Goal: Information Seeking & Learning: Learn about a topic

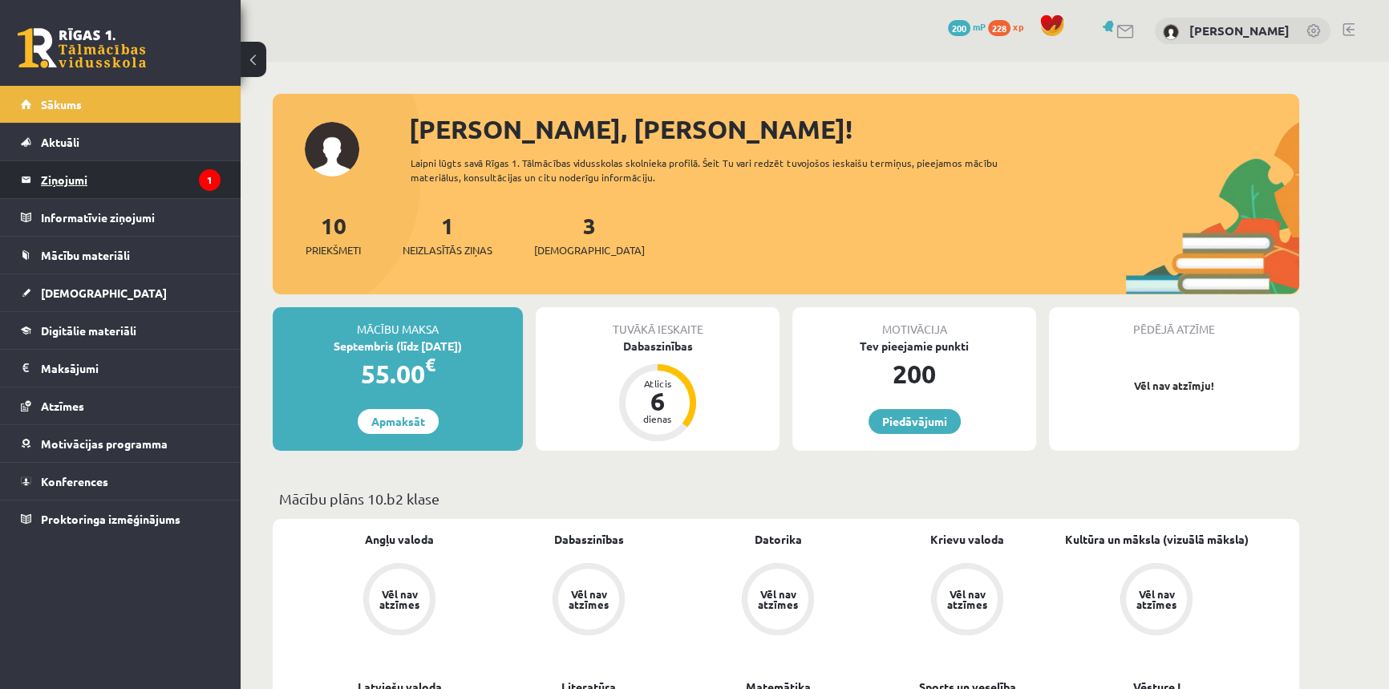
click at [30, 175] on link "Ziņojumi 1" at bounding box center [121, 179] width 200 height 37
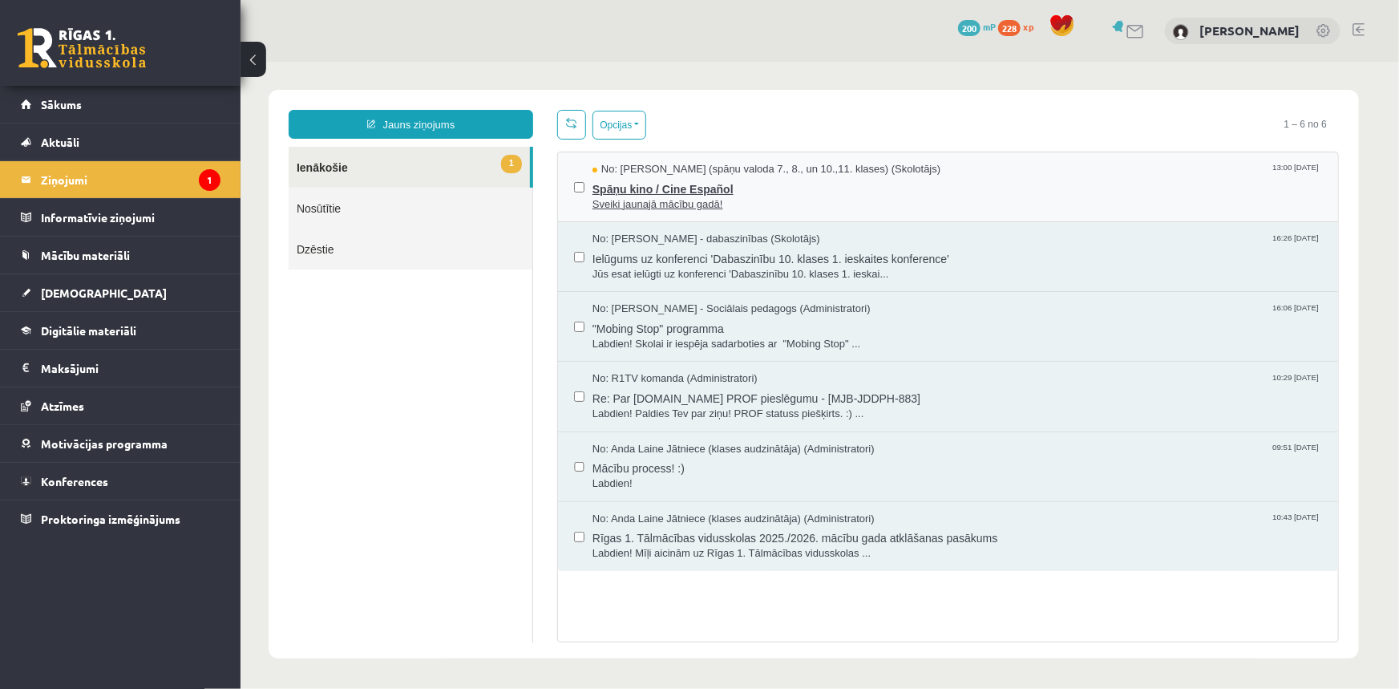
click at [750, 196] on span "Sveiki jaunajā mācību gadā!" at bounding box center [957, 203] width 730 height 15
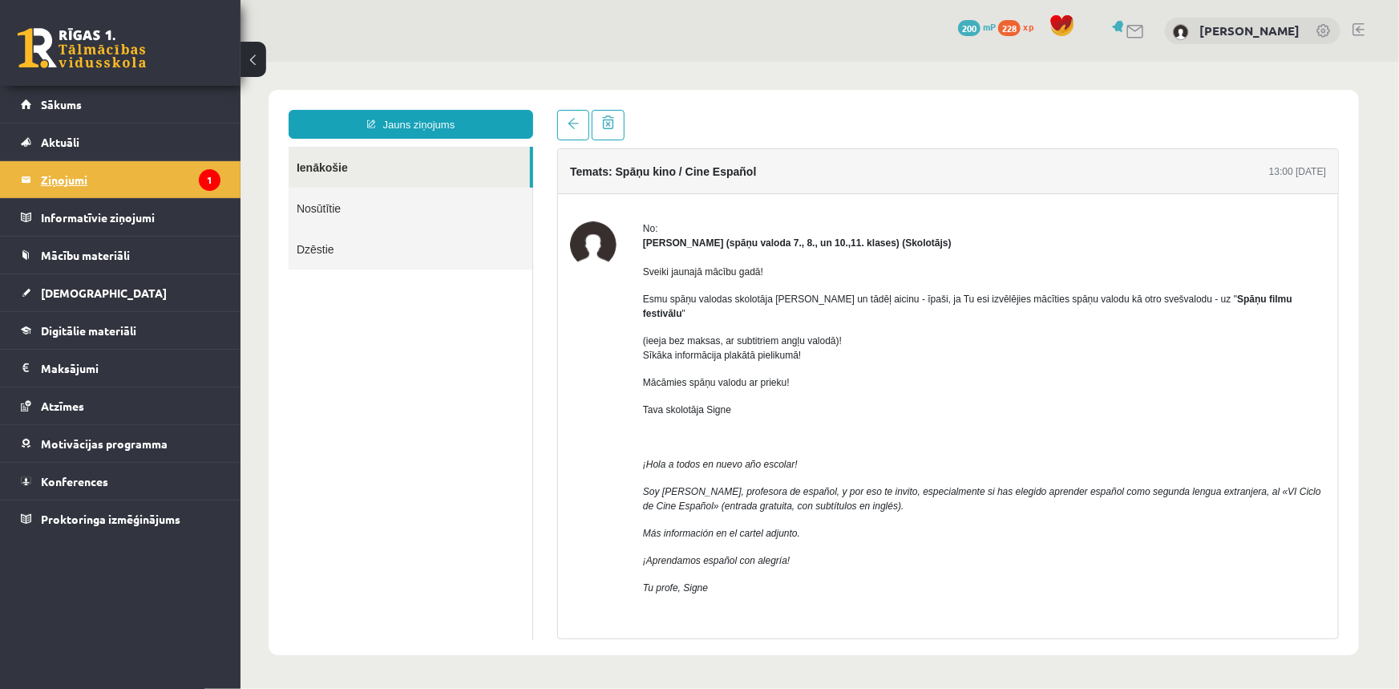
click at [213, 175] on icon "1" at bounding box center [210, 180] width 22 height 22
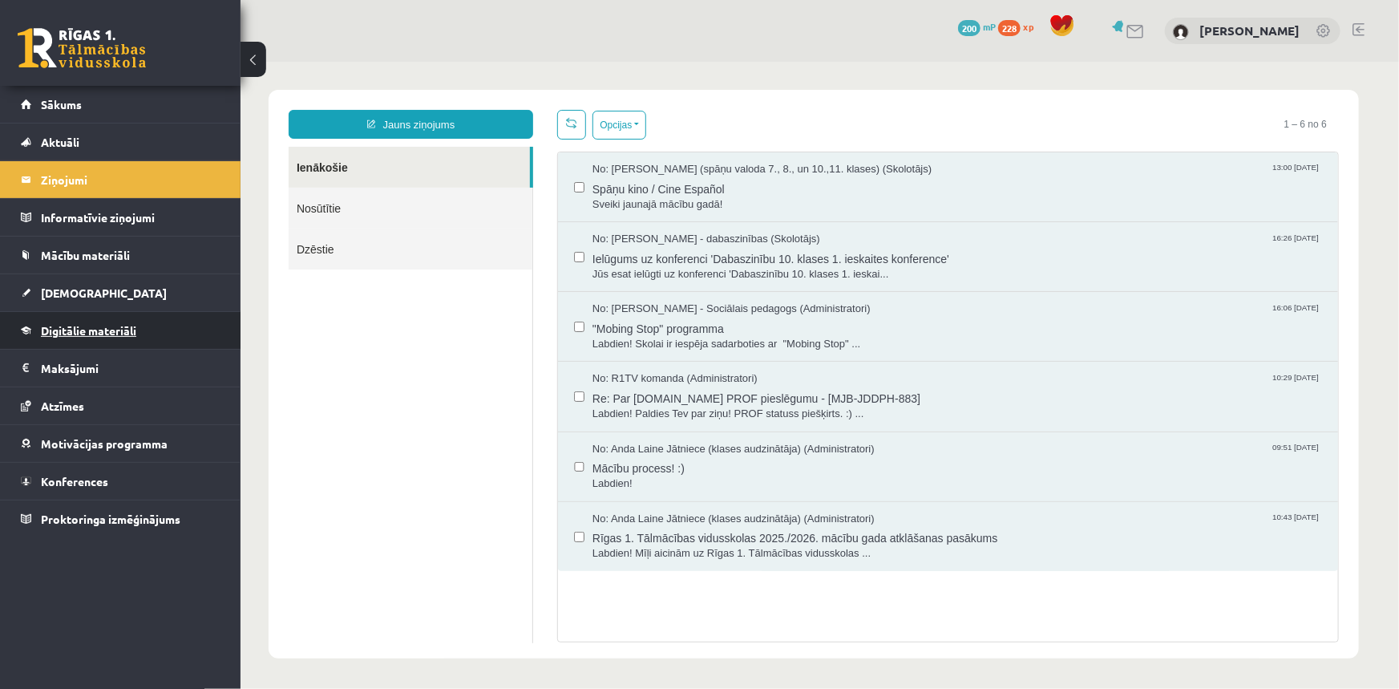
click at [80, 323] on span "Digitālie materiāli" at bounding box center [88, 330] width 95 height 14
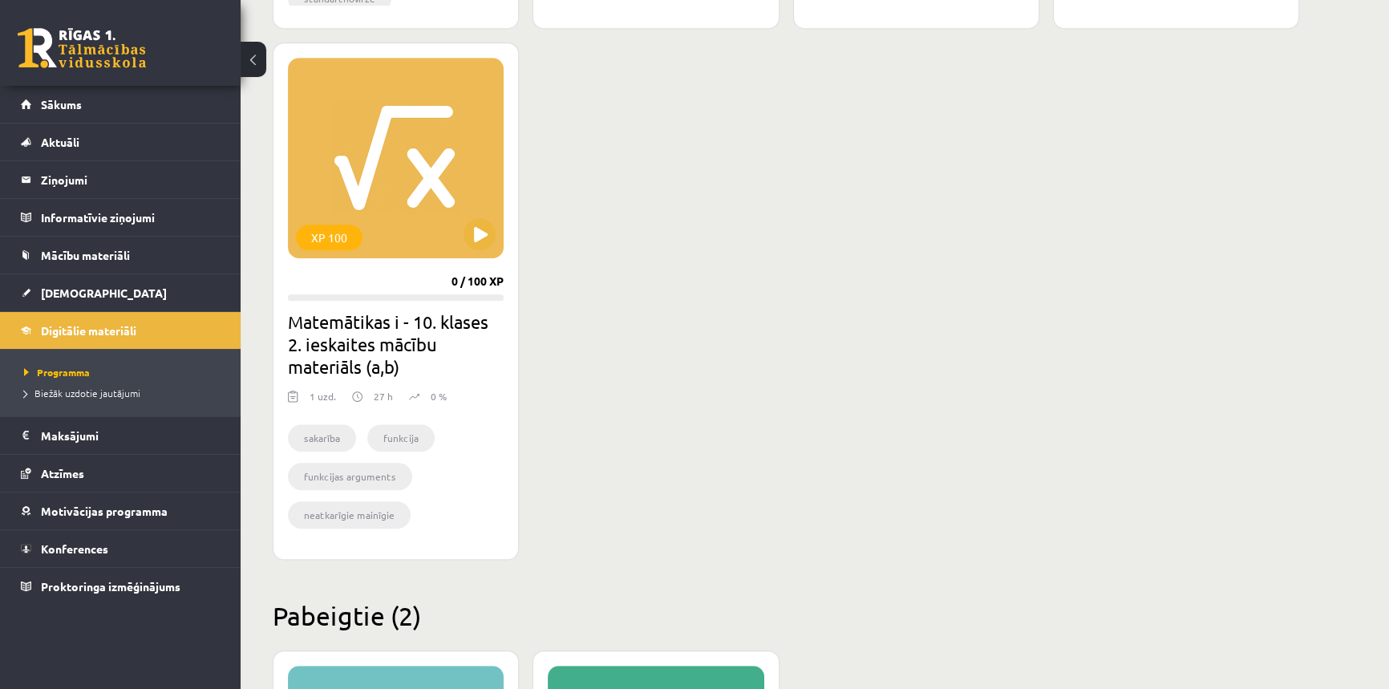
scroll to position [1456, 0]
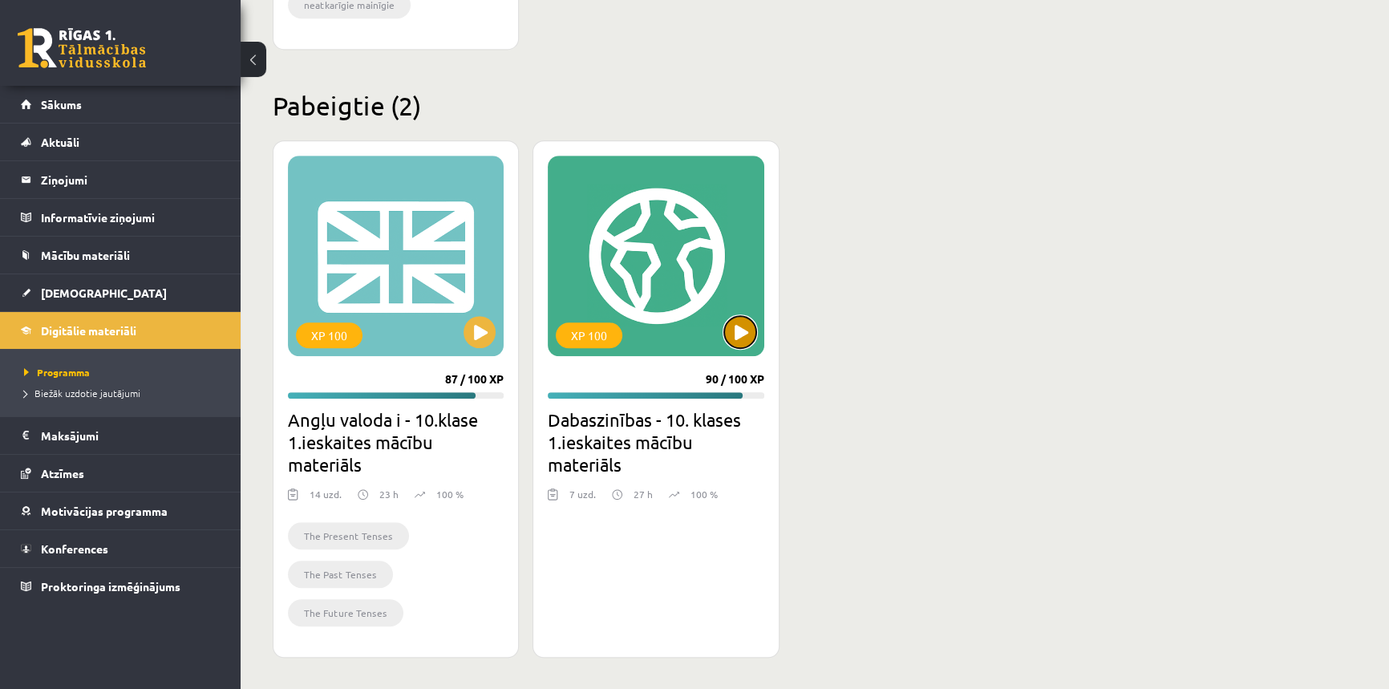
click at [745, 333] on button at bounding box center [740, 332] width 32 height 32
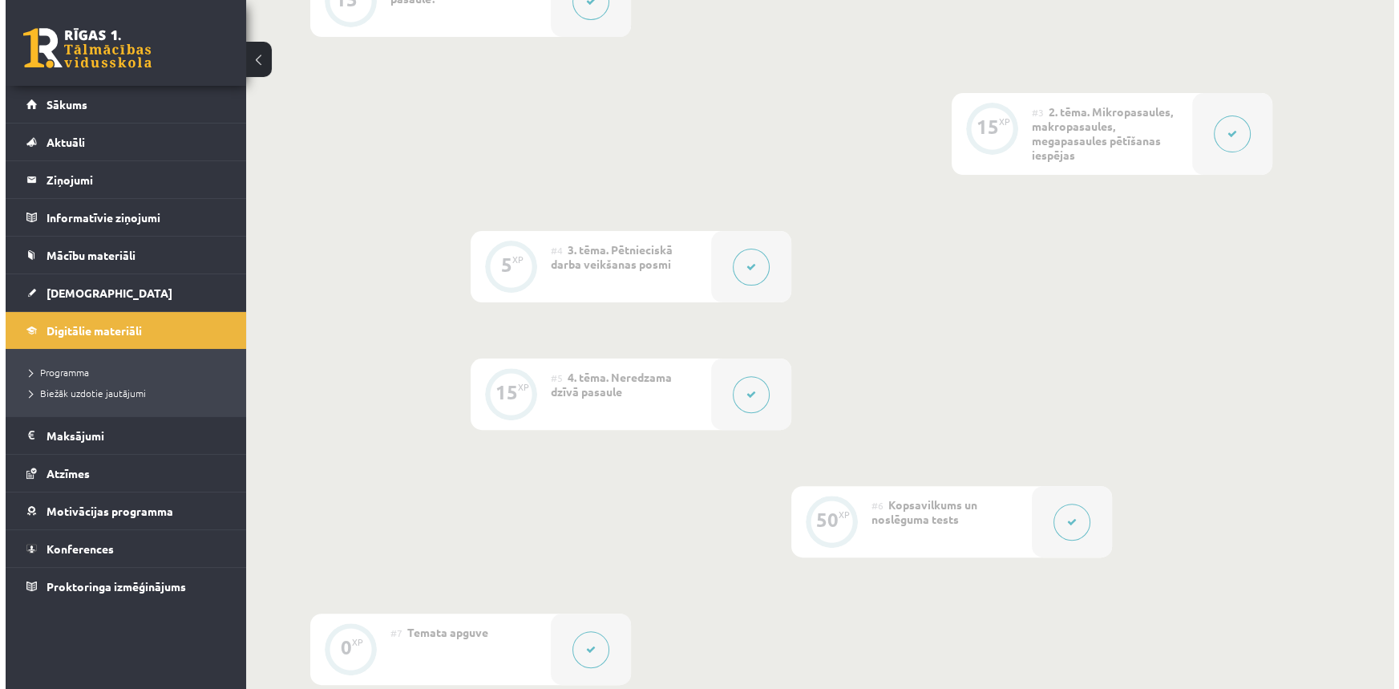
scroll to position [802, 0]
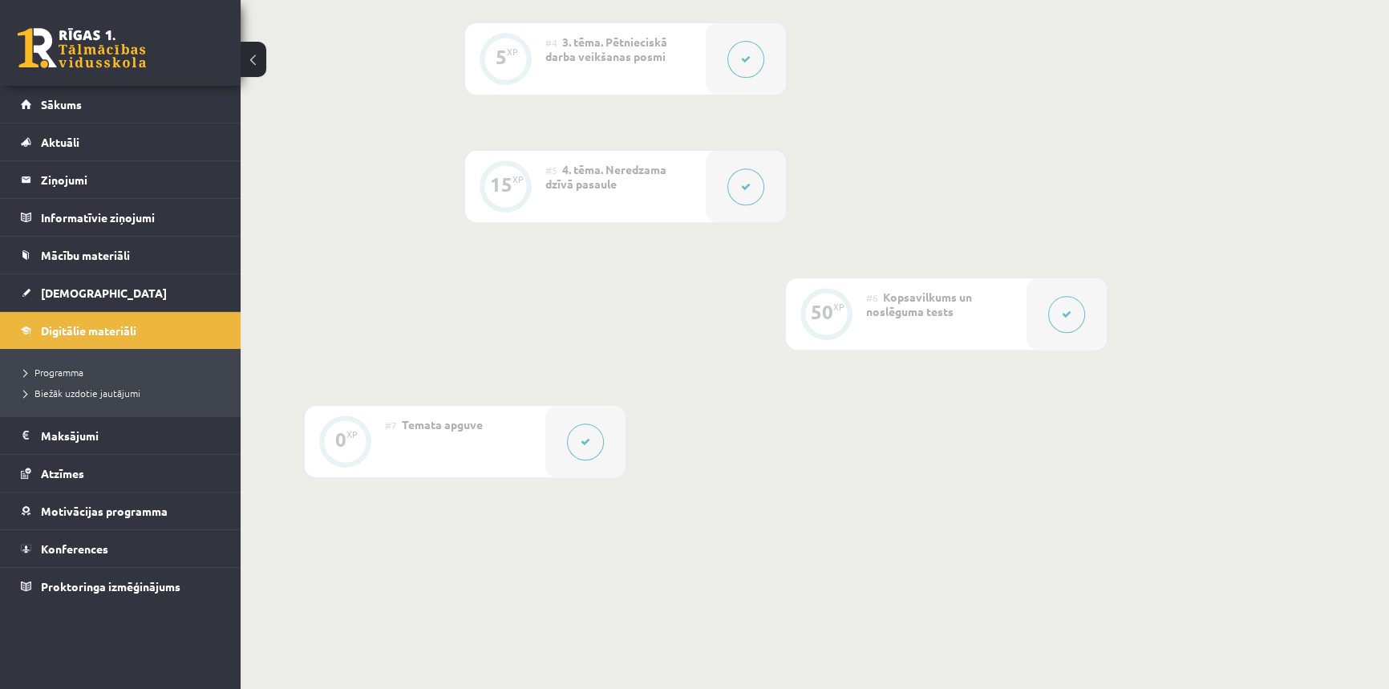
click at [737, 189] on button at bounding box center [745, 186] width 37 height 37
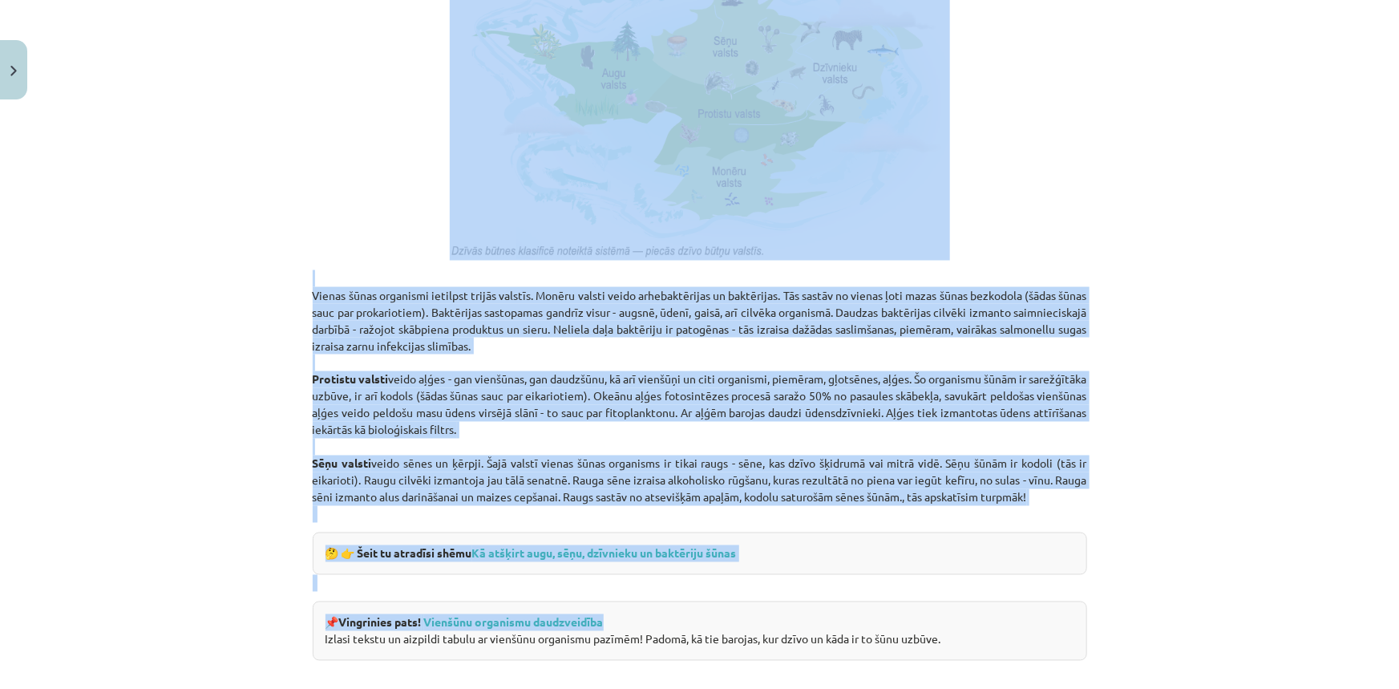
scroll to position [1166, 0]
drag, startPoint x: 292, startPoint y: 367, endPoint x: 689, endPoint y: 585, distance: 453.0
click at [689, 585] on div "Mācību tēma: Dabaszinības - 10. klases 1.ieskaites mācību materiāls #5 4. tēma.…" at bounding box center [699, 344] width 1399 height 689
copy div "Lorem ipsumd si ame consectetura el seddoei temp incidi ut laboreet dolorem ali…"
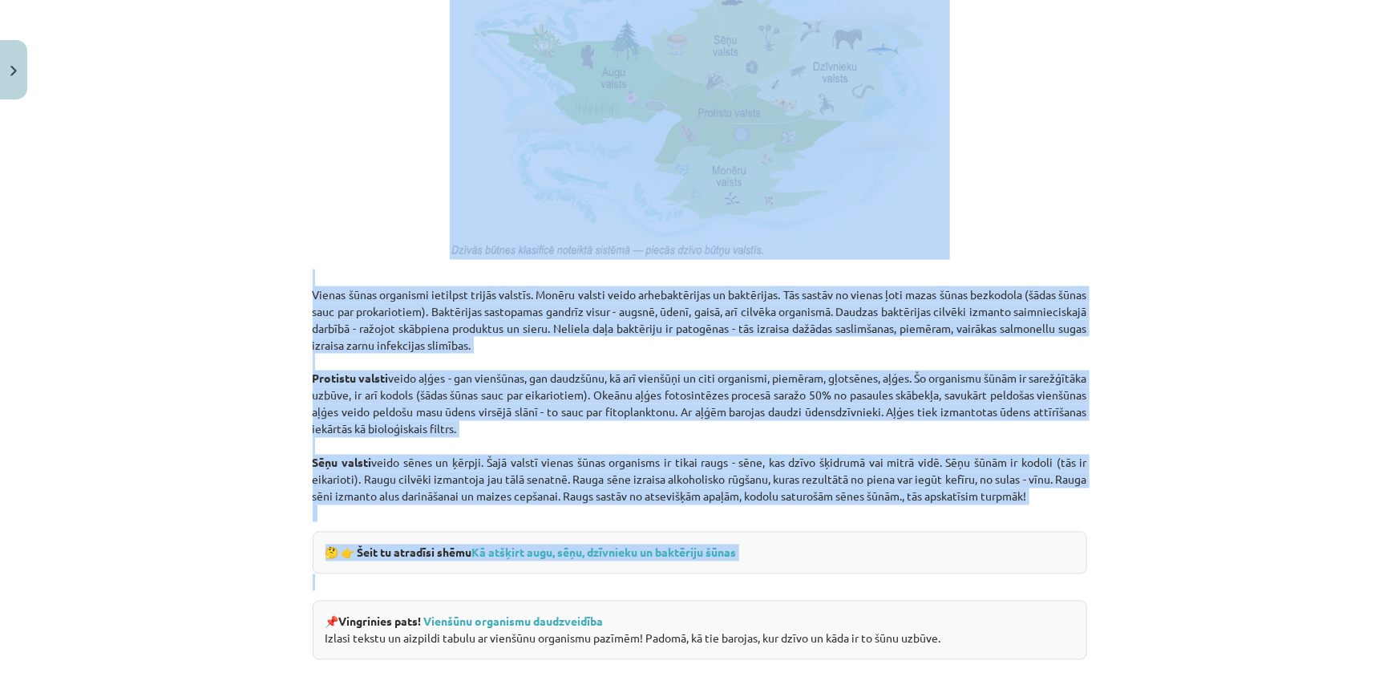
click at [876, 495] on p "Vienas šūnas organismi ietilpst trijās valstīs. Monēru valsti veido arhebaktēri…" at bounding box center [700, 395] width 775 height 253
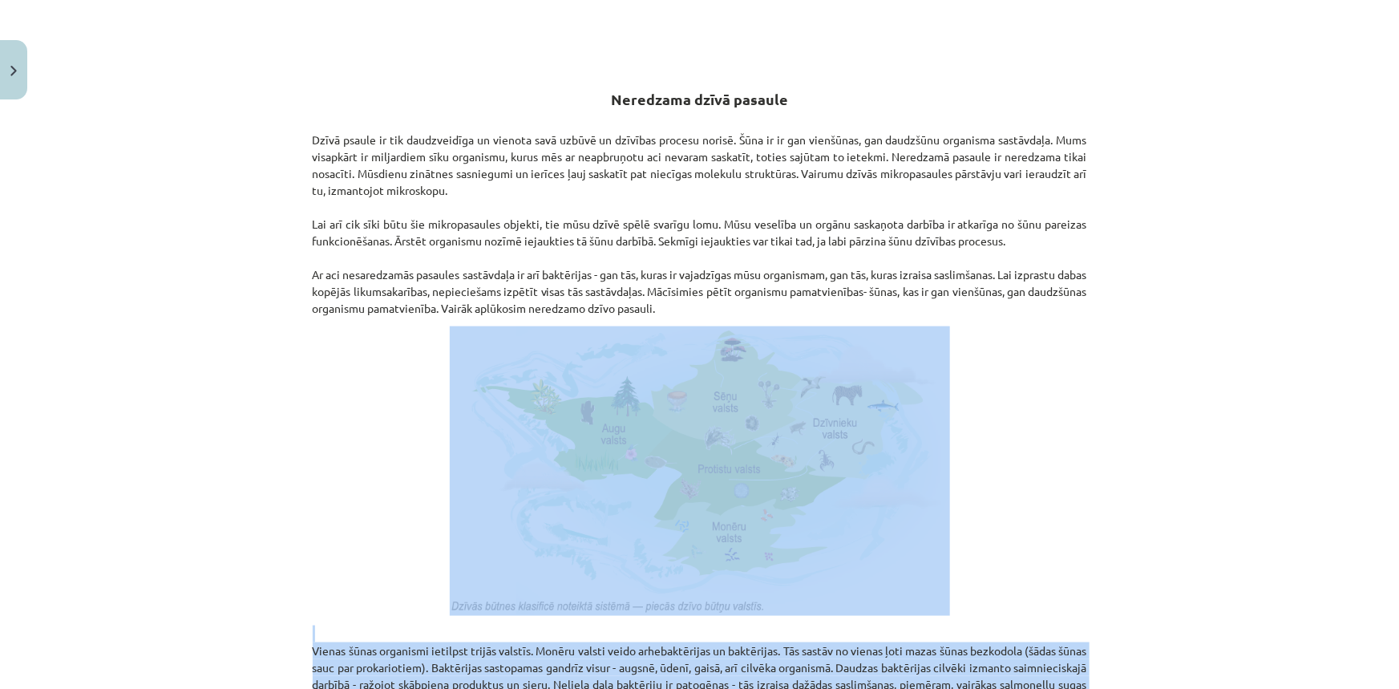
scroll to position [802, 0]
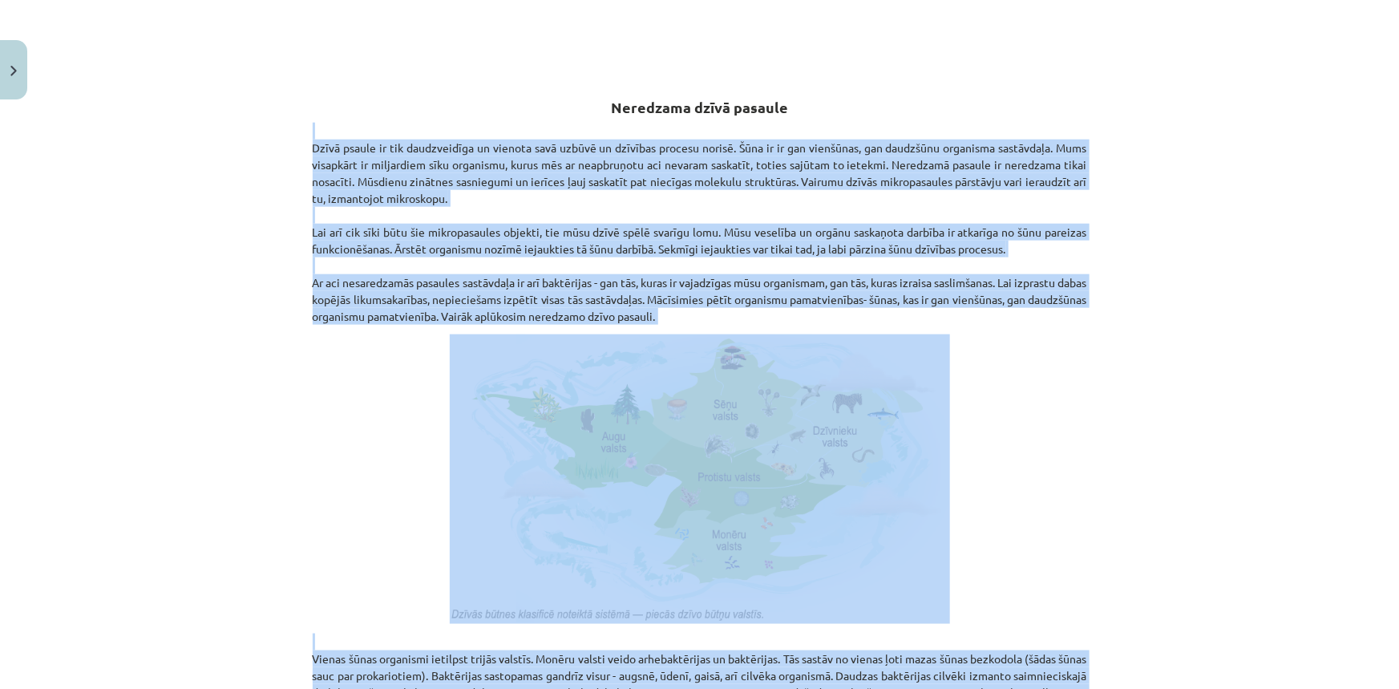
drag, startPoint x: 1066, startPoint y: 492, endPoint x: 575, endPoint y: 123, distance: 614.0
click at [575, 123] on div "Neredzama dzīvā pasaule Kas Tevi sagaida? 🔸 Pilnveidot zināšanas par šūnas uzbū…" at bounding box center [700, 263] width 775 height 1556
copy div "Dzīvā psaule ir tik daudzveidīga un vienota savā uzbūvē un dzīvības procesu nor…"
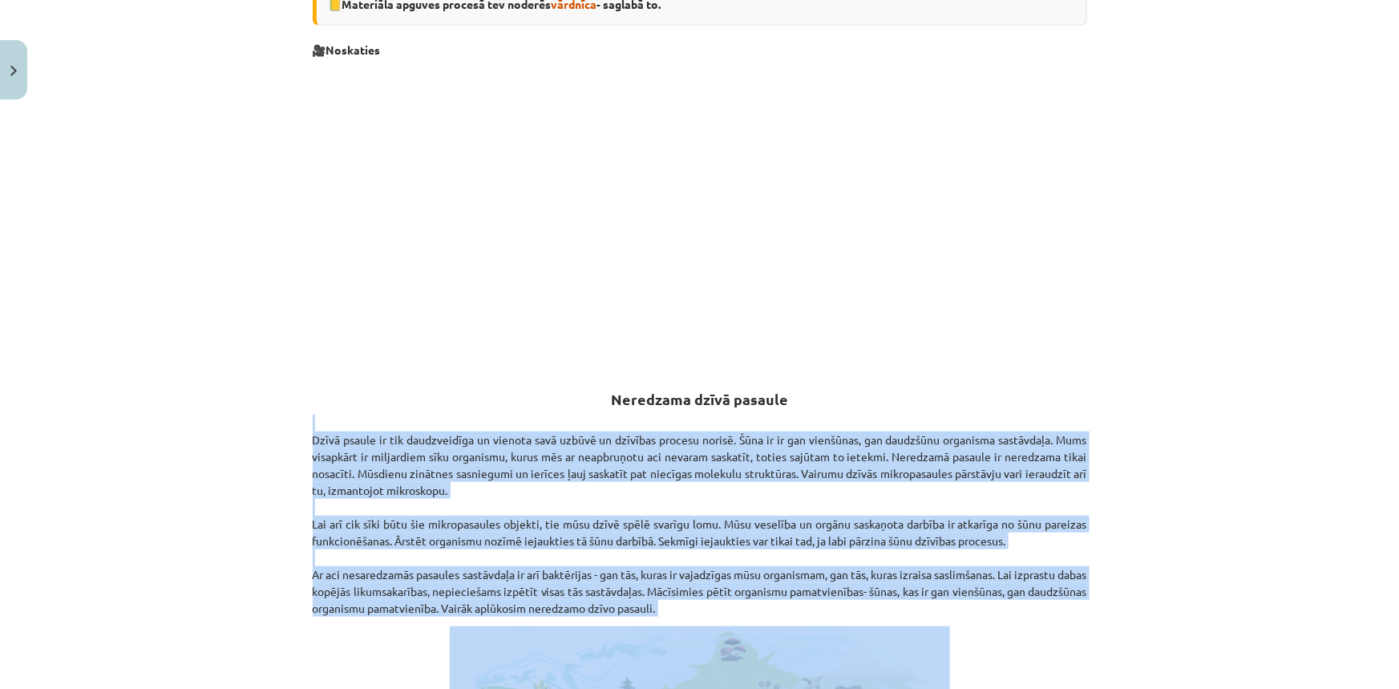
scroll to position [656, 0]
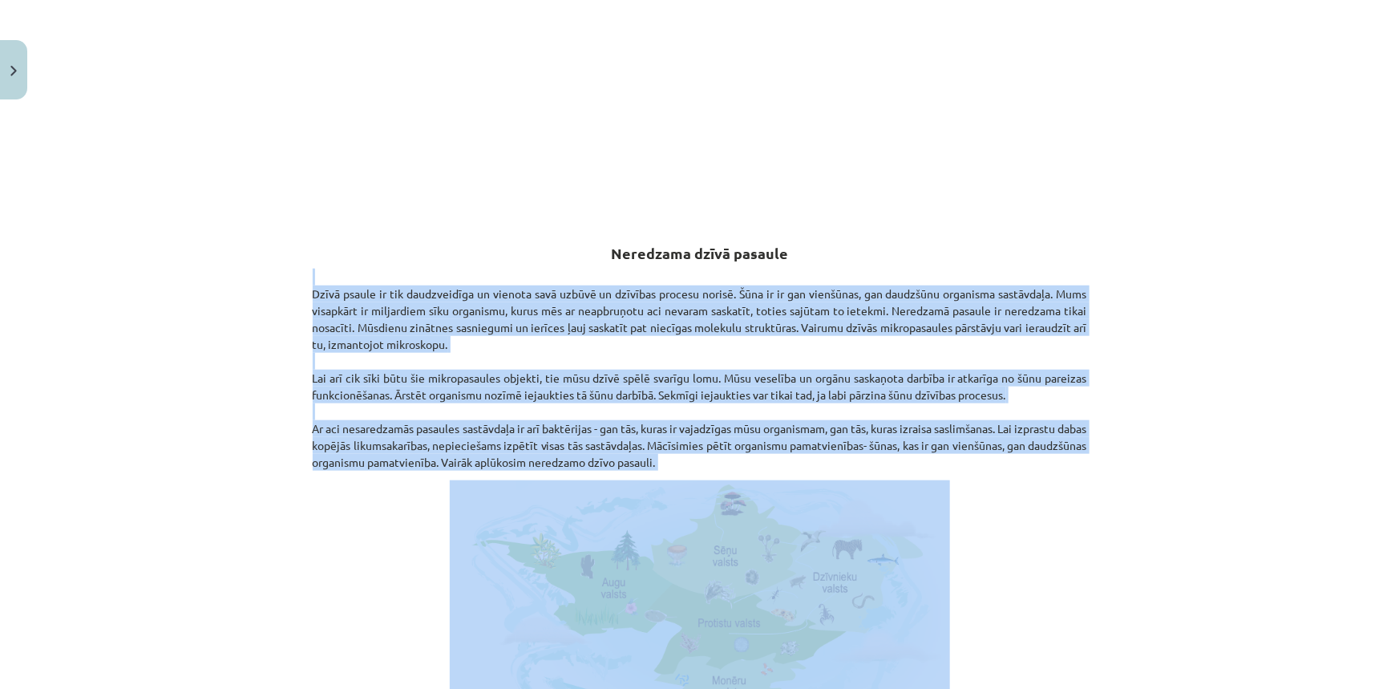
click at [1223, 469] on div "Mācību tēma: Dabaszinības - 10. klases 1.ieskaites mācību materiāls #5 4. tēma.…" at bounding box center [699, 344] width 1399 height 689
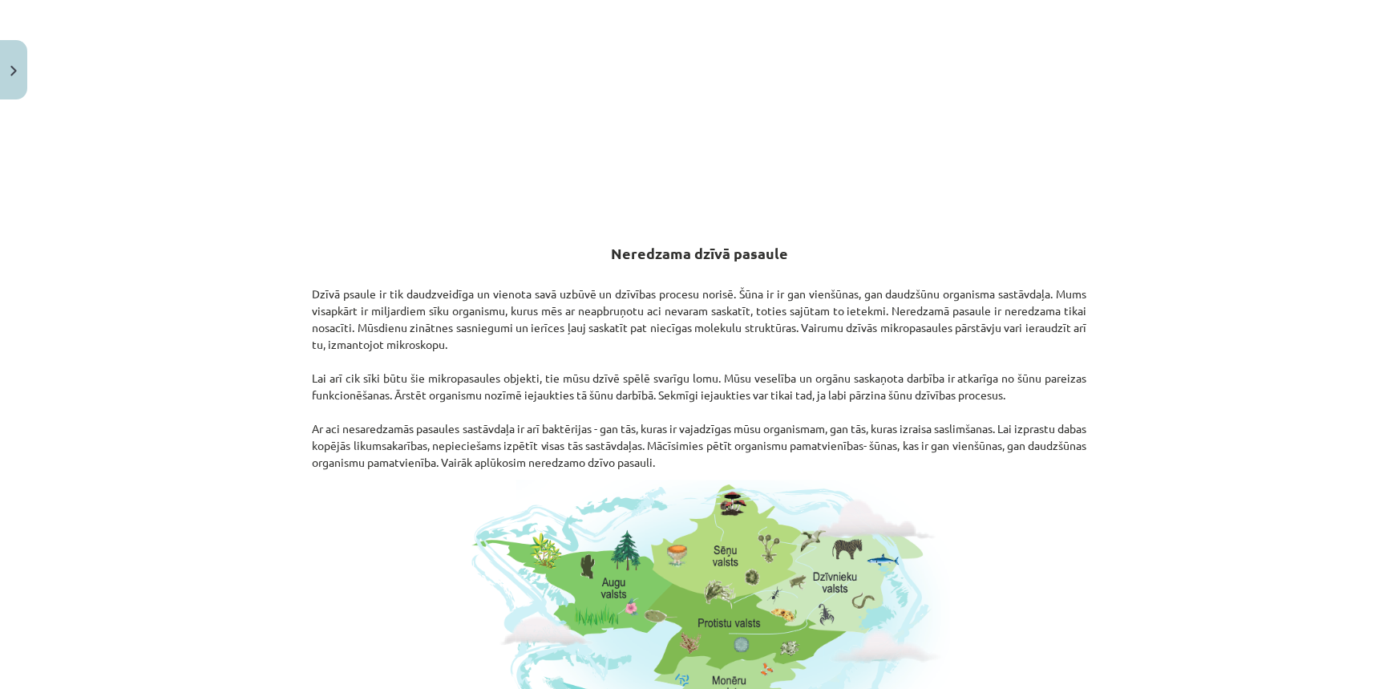
drag, startPoint x: 308, startPoint y: 296, endPoint x: 733, endPoint y: 457, distance: 454.6
click at [733, 457] on p "Dzīvā psaule ir tik daudzveidīga un vienota savā uzbūvē un dzīvības procesu nor…" at bounding box center [700, 370] width 775 height 202
copy p "Dzīvā psaule ir tik daudzveidīga un vienota savā uzbūvē un dzīvības procesu nor…"
click at [1005, 254] on h2 "Neredzama dzīvā pasaule" at bounding box center [700, 244] width 775 height 39
click at [723, 600] on img at bounding box center [700, 625] width 500 height 290
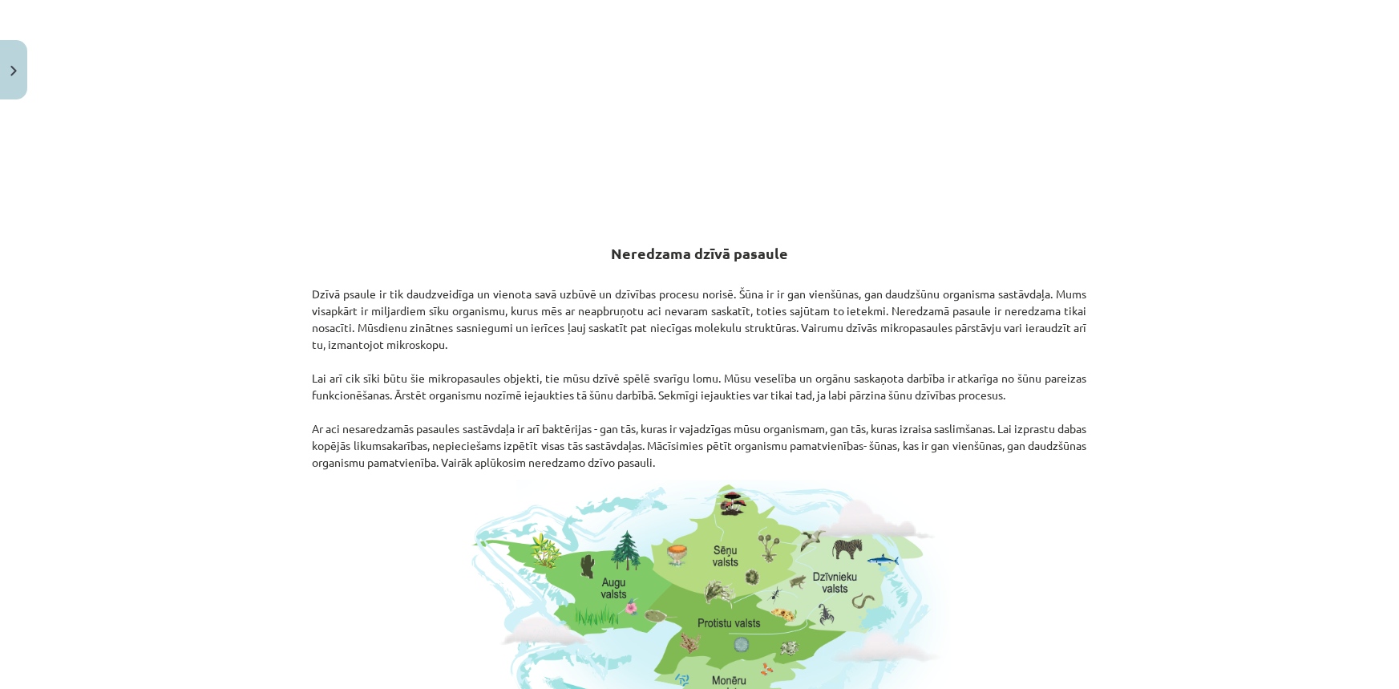
click at [719, 573] on img at bounding box center [700, 625] width 500 height 290
click at [716, 547] on img at bounding box center [700, 625] width 500 height 290
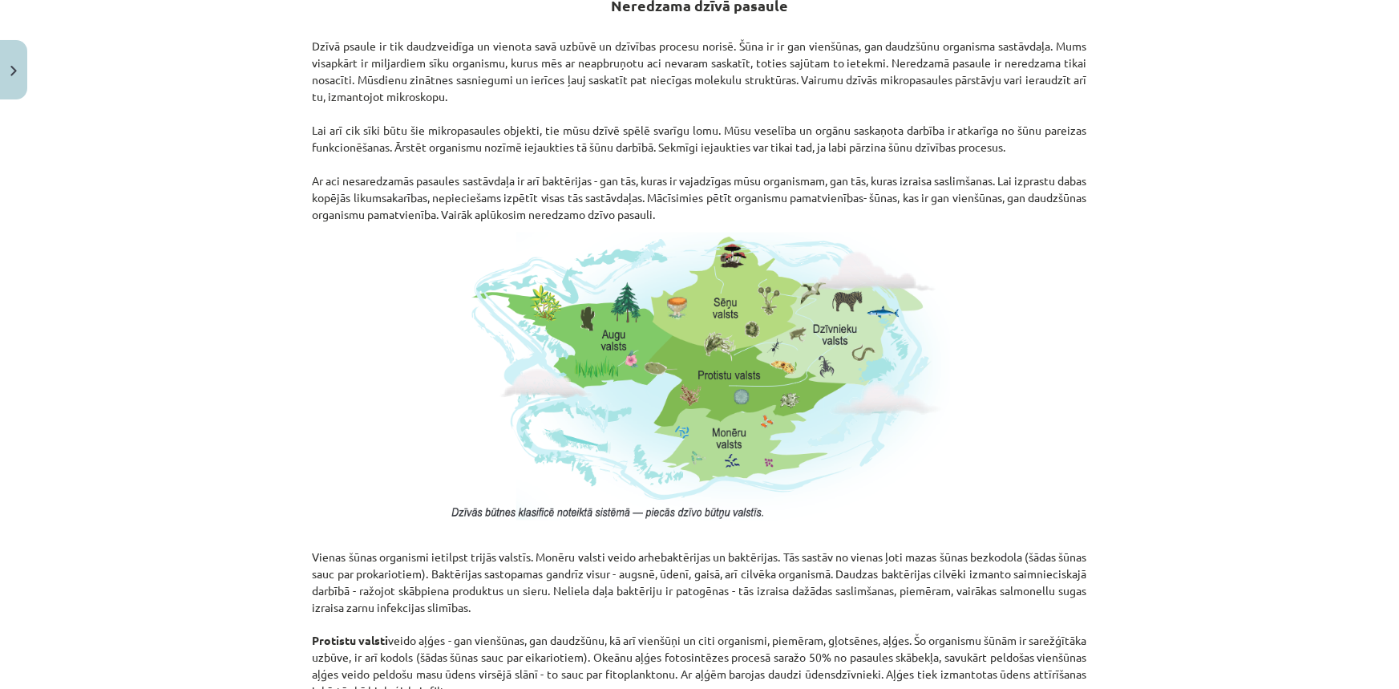
scroll to position [947, 0]
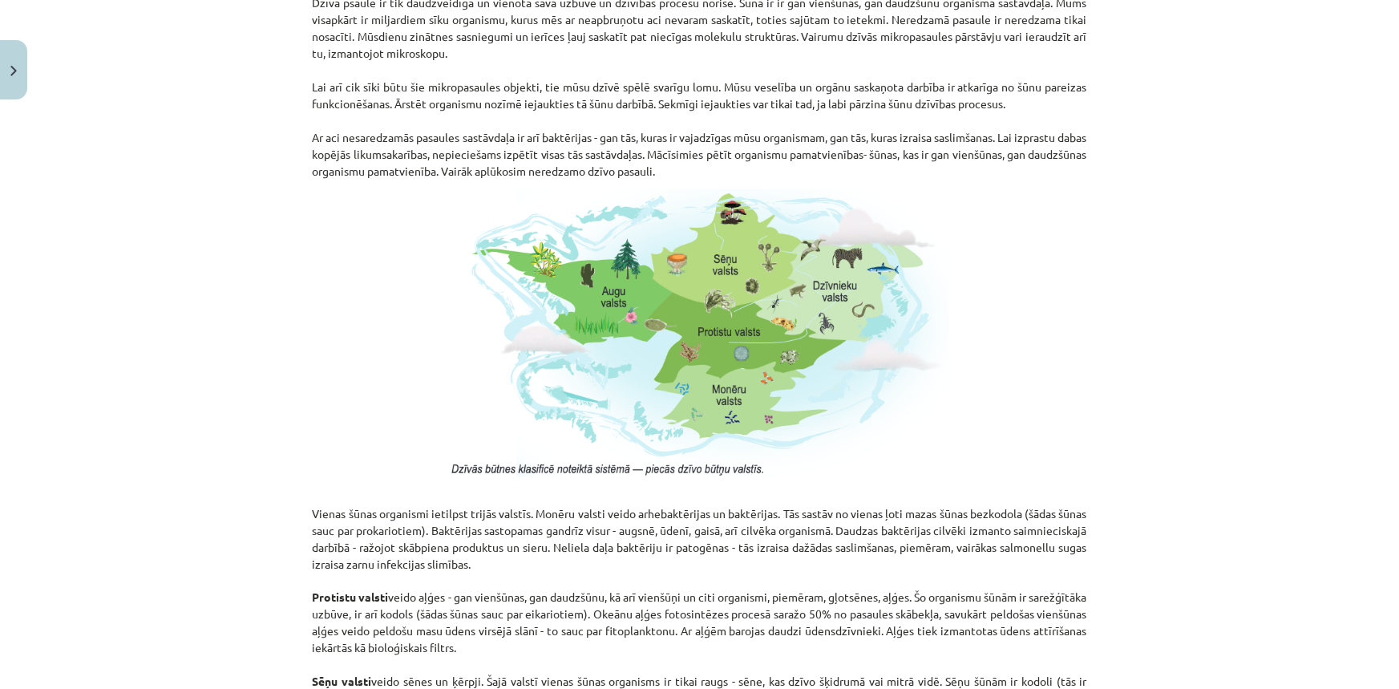
click at [687, 321] on img at bounding box center [700, 334] width 500 height 290
click at [767, 465] on img at bounding box center [700, 334] width 500 height 290
click at [595, 249] on img at bounding box center [700, 334] width 500 height 290
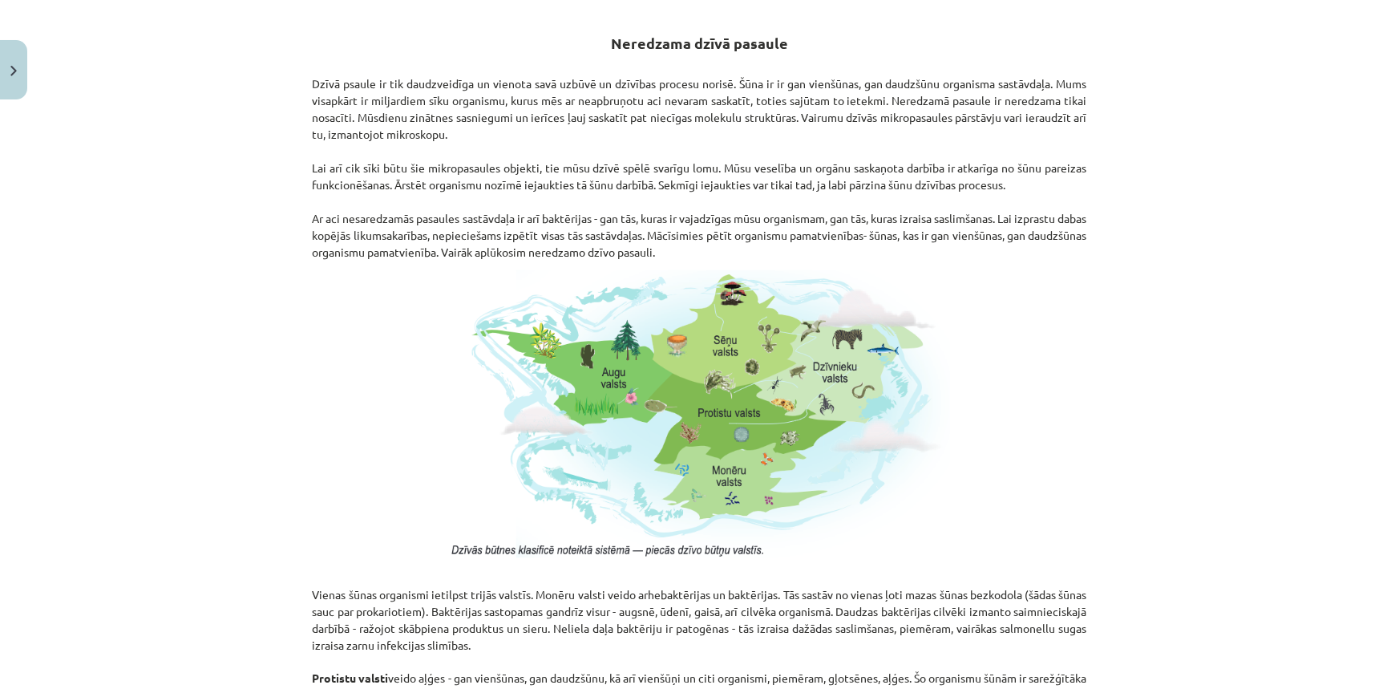
scroll to position [802, 0]
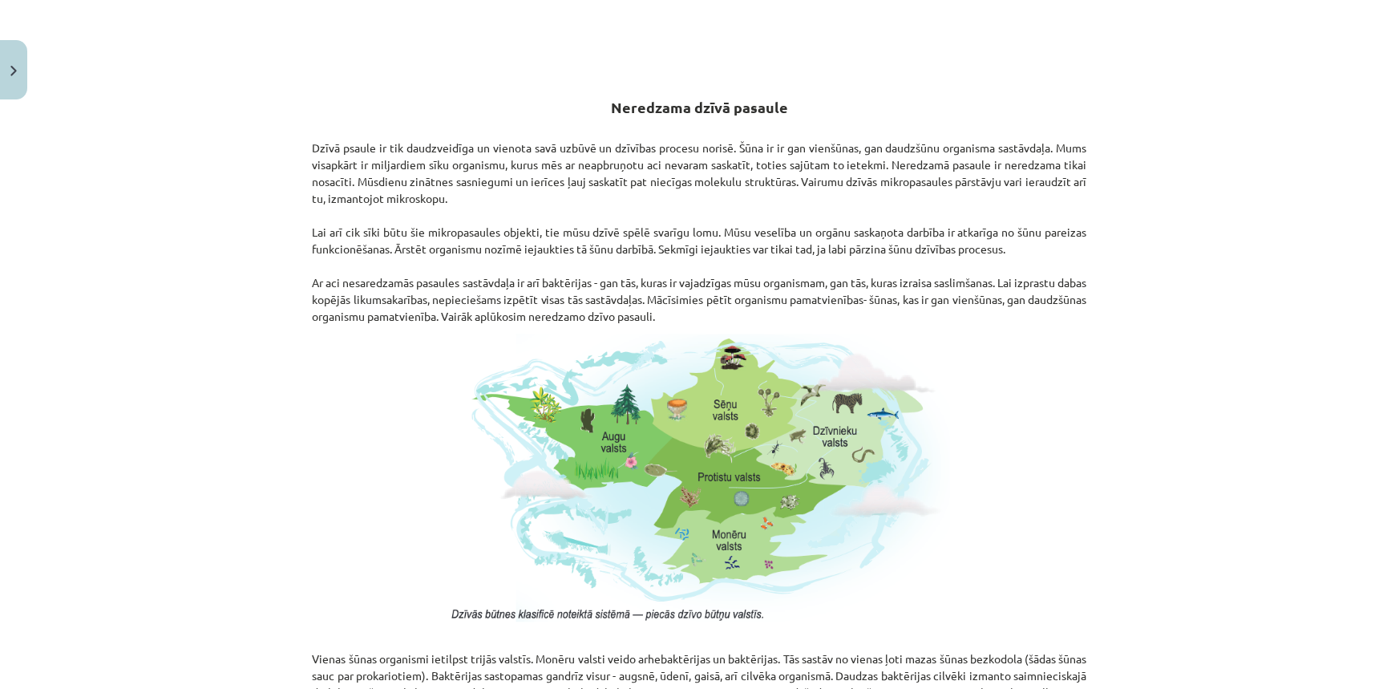
drag, startPoint x: 721, startPoint y: 161, endPoint x: 306, endPoint y: 140, distance: 415.2
click at [313, 140] on p "Dzīvā psaule ir tik daudzveidīga un vienota savā uzbūvē un dzīvības procesu nor…" at bounding box center [700, 224] width 775 height 202
copy p "Dzīvā psaule ir tik daudzveidīga un vienota savā uzbūvē un dzīvības procesu nor…"
click at [739, 376] on img at bounding box center [700, 479] width 500 height 290
drag, startPoint x: 739, startPoint y: 376, endPoint x: 944, endPoint y: 475, distance: 227.8
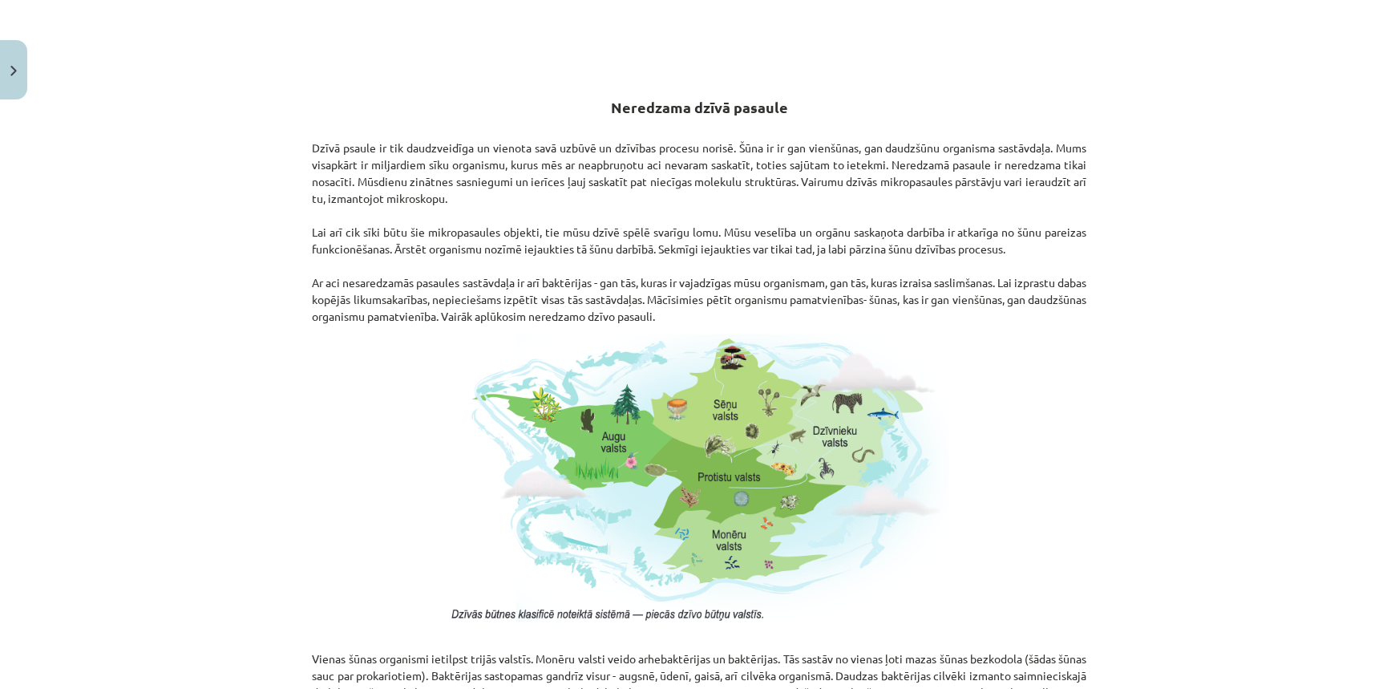
click at [749, 387] on img at bounding box center [700, 479] width 500 height 290
click at [986, 500] on p at bounding box center [700, 479] width 775 height 290
click at [886, 595] on img at bounding box center [700, 479] width 500 height 290
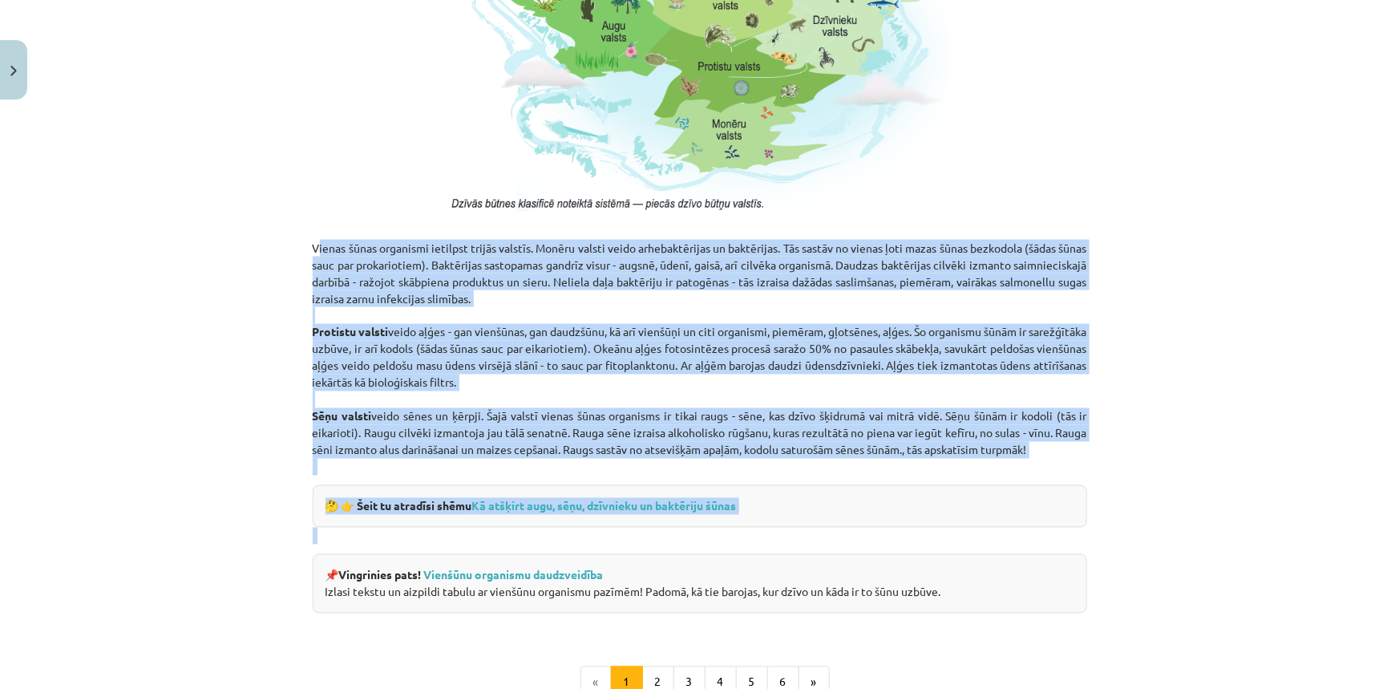
scroll to position [1239, 0]
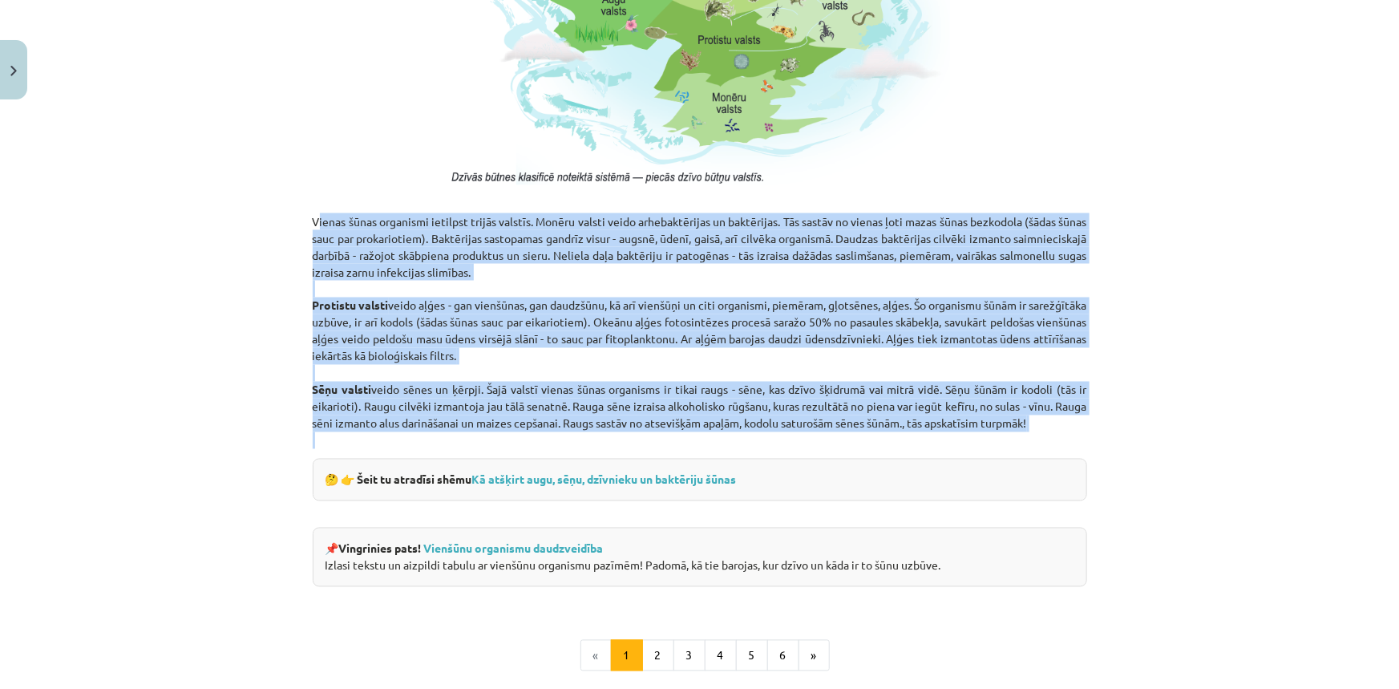
drag, startPoint x: 306, startPoint y: 514, endPoint x: 1096, endPoint y: 435, distance: 794.7
click at [1096, 435] on div "Mācību tēma: Dabaszinības - 10. klases 1.ieskaites mācību materiāls #5 4. tēma.…" at bounding box center [699, 344] width 1399 height 689
copy p "Vienas šūnas organismi ietilpst trijās valstīs. Monēru valsti veido arhebaktēri…"
click at [658, 476] on link "Kā atšķirt augu, sēņu, dzīvnieku un baktēriju šūnas" at bounding box center [604, 479] width 265 height 14
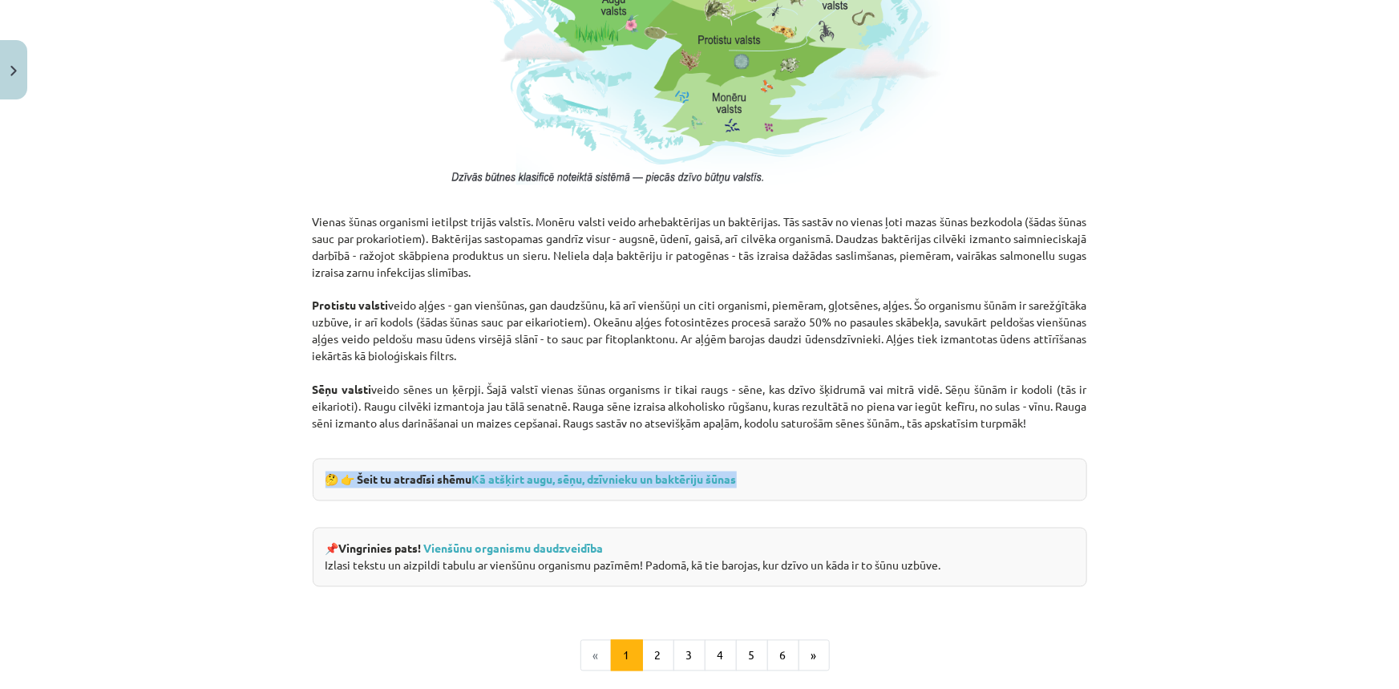
drag, startPoint x: 322, startPoint y: 479, endPoint x: 750, endPoint y: 492, distance: 427.6
click at [750, 492] on div "🤔 👉 Šeit tu atradīsi shēmu Kā atšķirt augu, sēņu, dzīvnieku un baktēriju šūnas" at bounding box center [700, 480] width 775 height 43
copy strong "🤔 👉 Šeit tu atradīsi shēmu Kā atšķirt augu, sēņu, dzīvnieku un baktēriju šūnas"
click at [687, 530] on div "📌 Vingrinies pats! Vienšūnu organismu daudzveidība Izlasi tekstu un aizpildi ta…" at bounding box center [700, 557] width 775 height 59
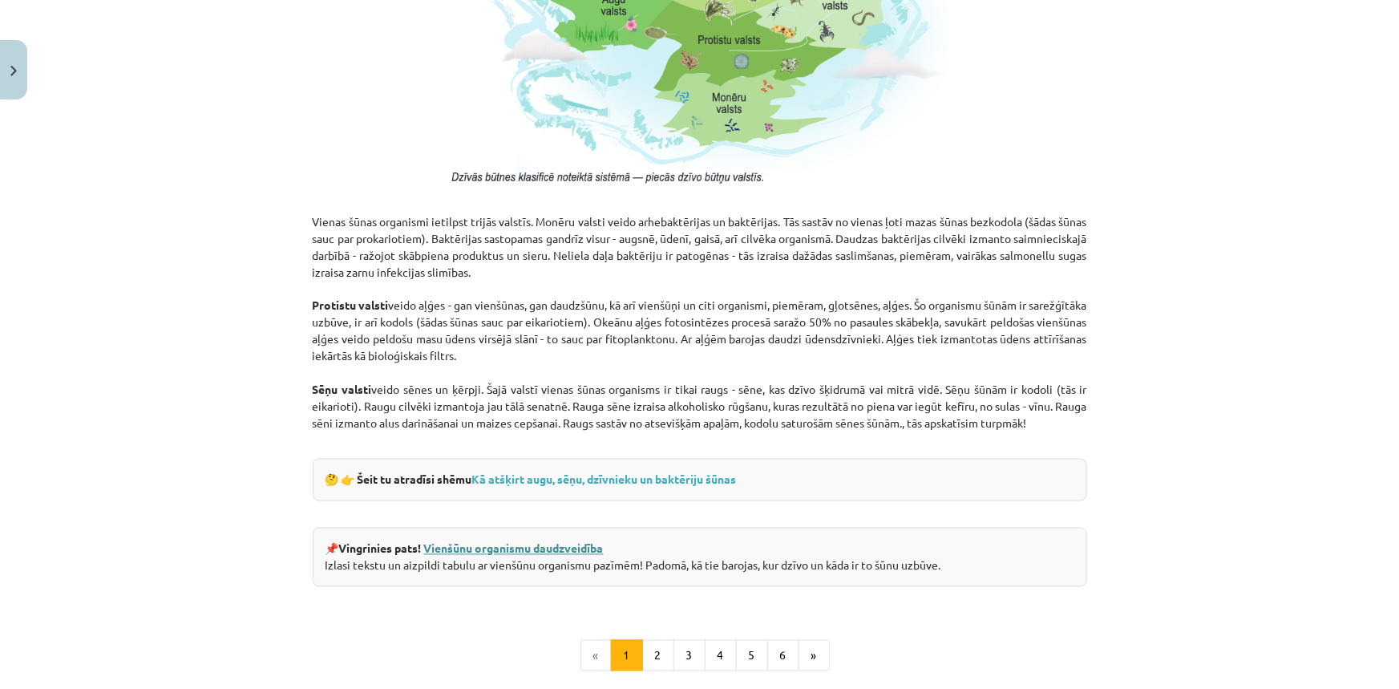
click at [520, 548] on link "Vienšūnu organismu daudzveidība" at bounding box center [514, 548] width 180 height 14
click at [658, 659] on button "2" at bounding box center [658, 656] width 32 height 32
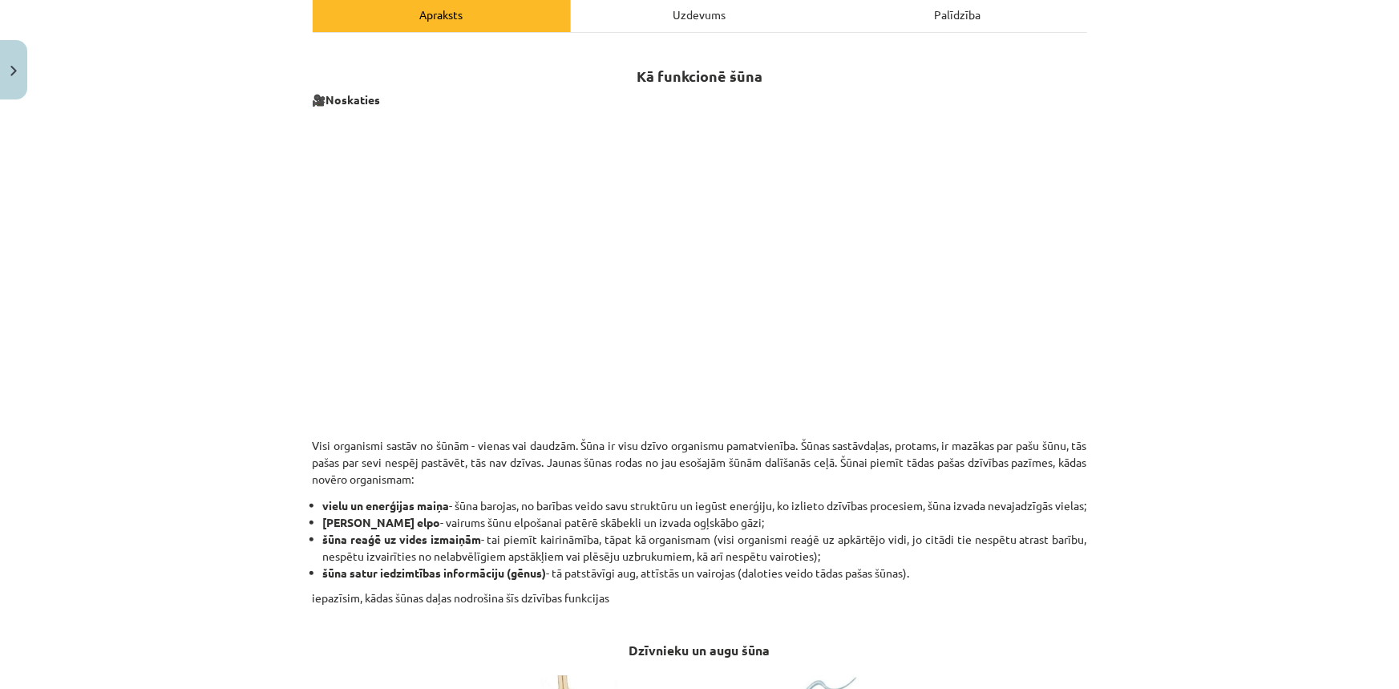
scroll to position [214, 0]
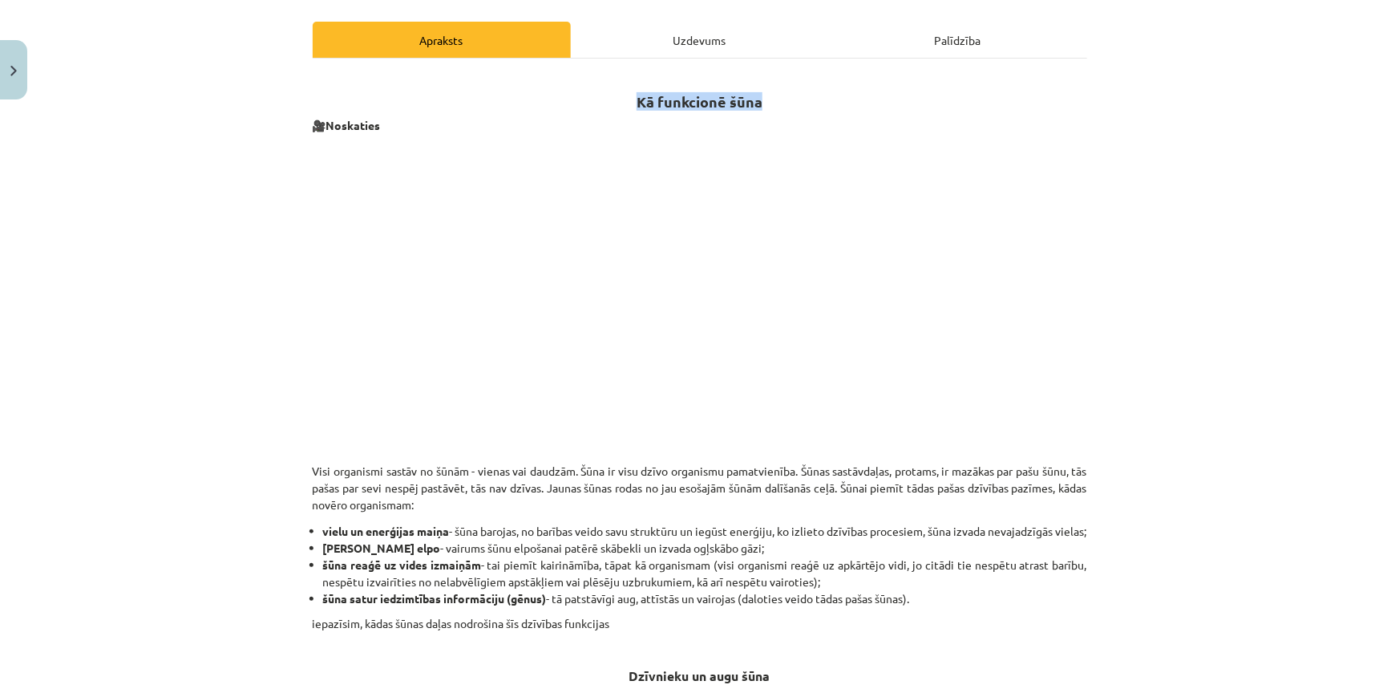
drag, startPoint x: 630, startPoint y: 92, endPoint x: 774, endPoint y: 106, distance: 145.0
click at [774, 106] on h2 "Kā funkcionē šūna" at bounding box center [700, 92] width 775 height 39
copy strong "Kā funkcionē šūna"
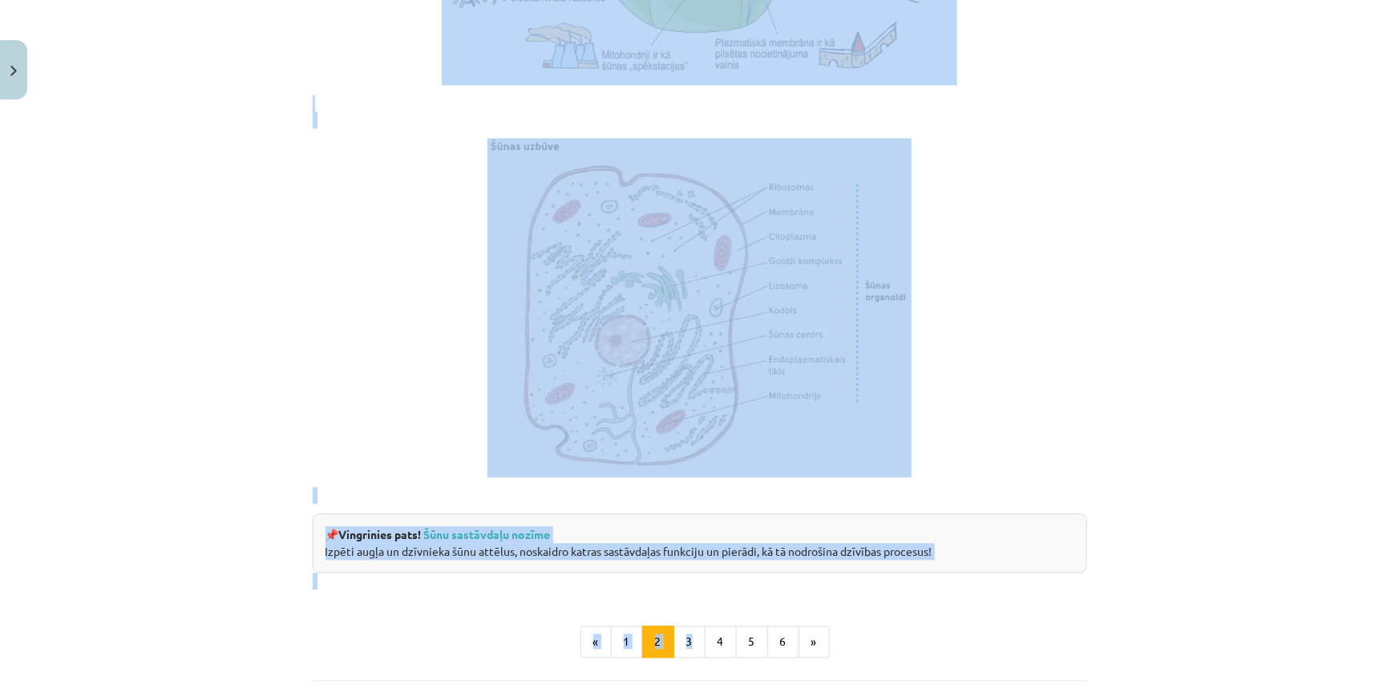
scroll to position [1818, 0]
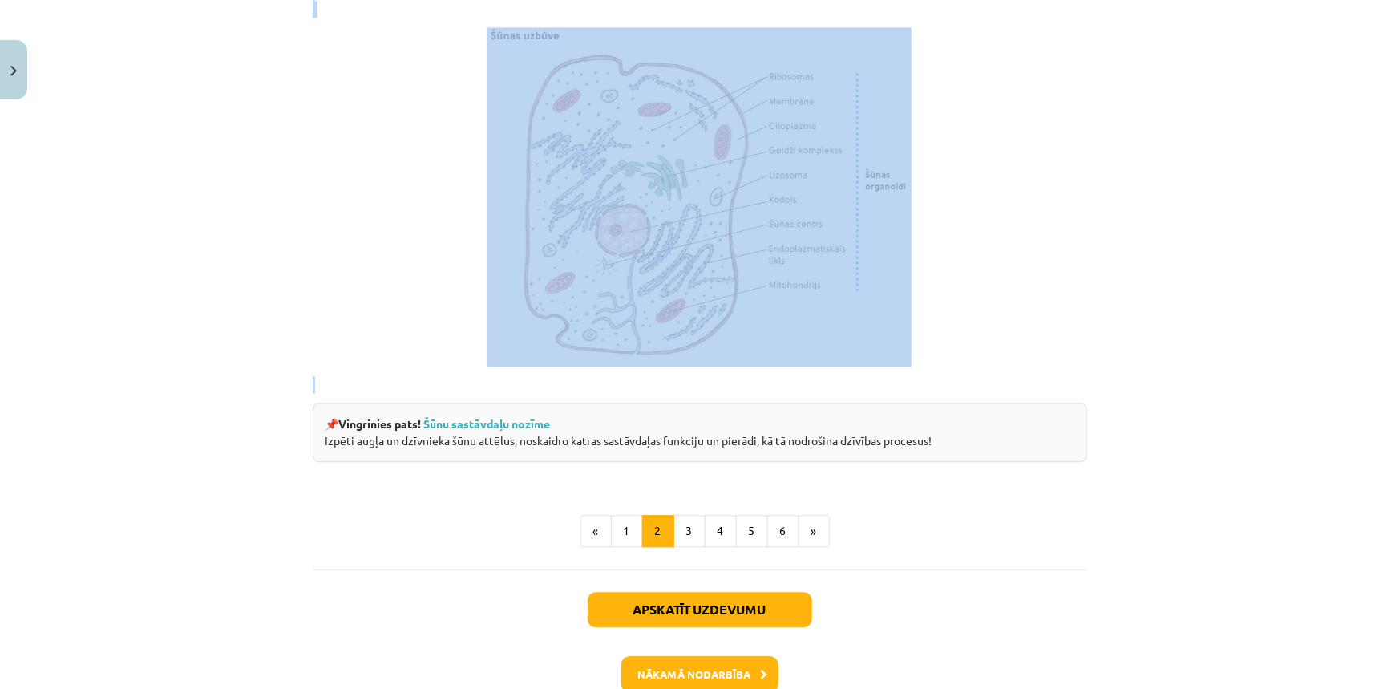
drag, startPoint x: 305, startPoint y: 467, endPoint x: 621, endPoint y: 427, distance: 318.5
copy div "Visi organismi sastāv no šūnām - vienas vai daudzām. Šūna ir visu dzīvo organis…"
click at [464, 431] on link "Šūnu sastāvdaļu nozīme" at bounding box center [487, 423] width 127 height 14
drag, startPoint x: 340, startPoint y: 475, endPoint x: 938, endPoint y: 497, distance: 598.7
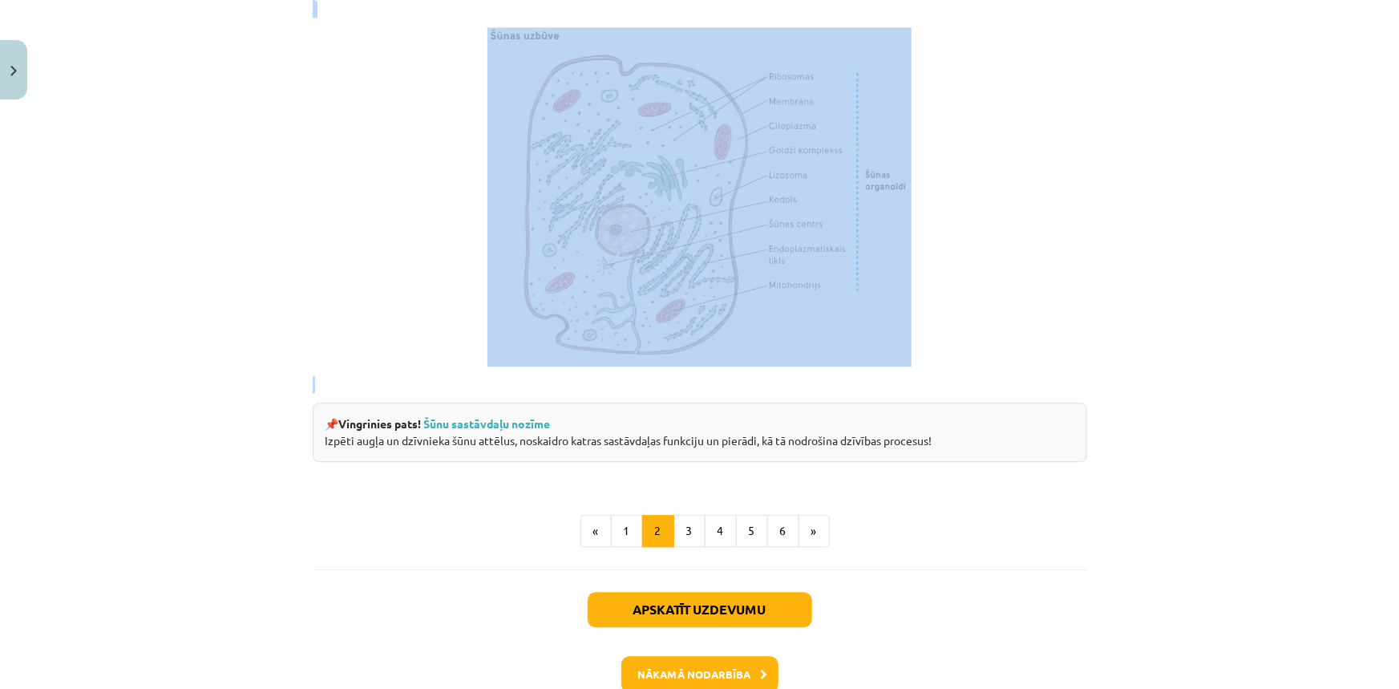
click at [938, 462] on div "📌 Vingrinies pats! Šūnu sastāvdaļu nozīme Izpēti augļa un dzīvnieka šūnu attēlu…" at bounding box center [700, 432] width 775 height 59
copy div "Vingrinies pats! Šūnu sastāvdaļu nozīme Izpēti augļa un dzīvnieka šūnu attēlus,…"
click at [678, 547] on button "3" at bounding box center [690, 531] width 32 height 32
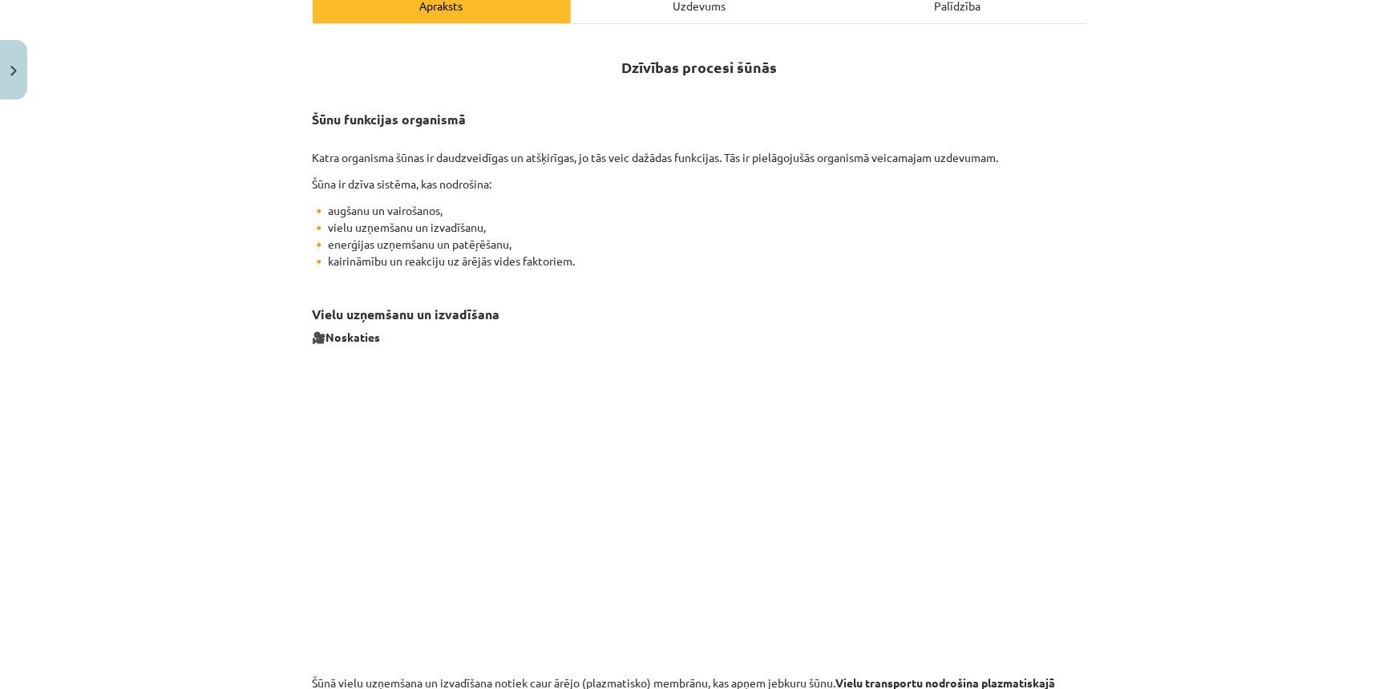
scroll to position [214, 0]
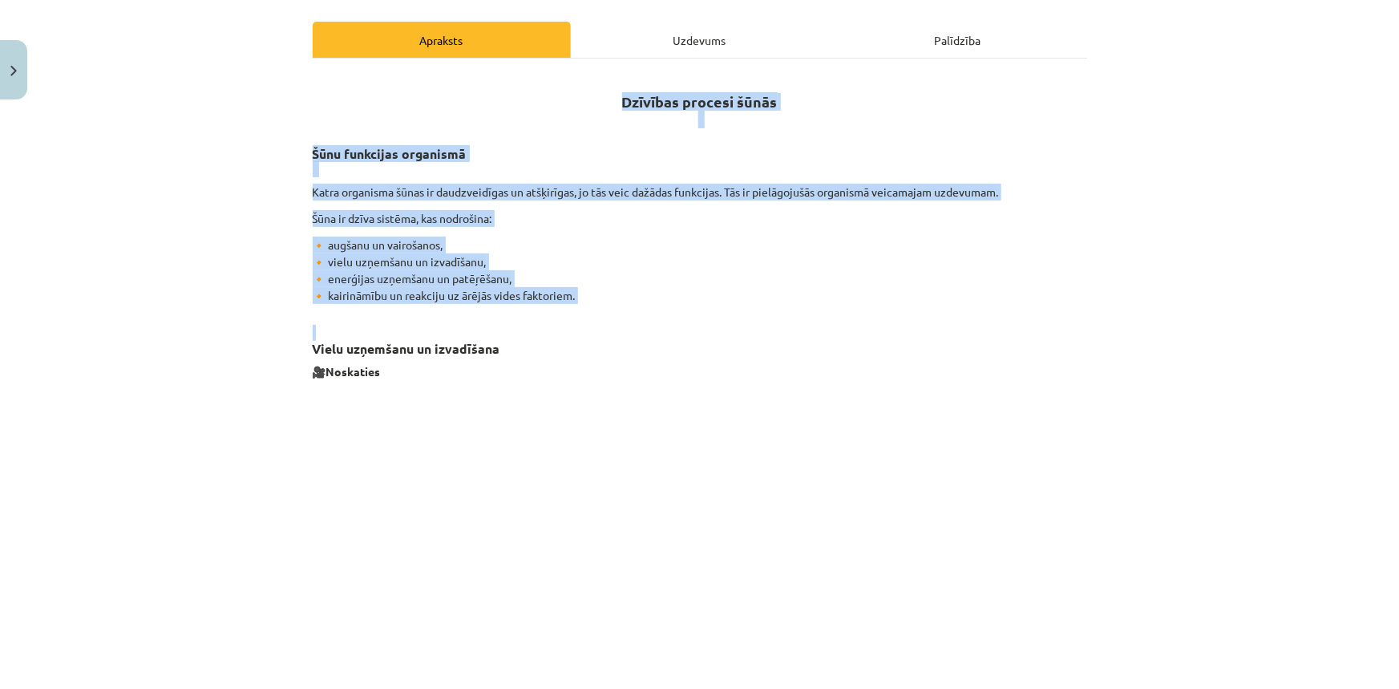
drag, startPoint x: 622, startPoint y: 99, endPoint x: 745, endPoint y: 303, distance: 238.9
click at [801, 281] on p "🔸 augšanu un vairošanos, 🔸 vielu uzņemšanu un izvadīšanu, 🔸 enerģijas uzņemšanu…" at bounding box center [700, 270] width 775 height 67
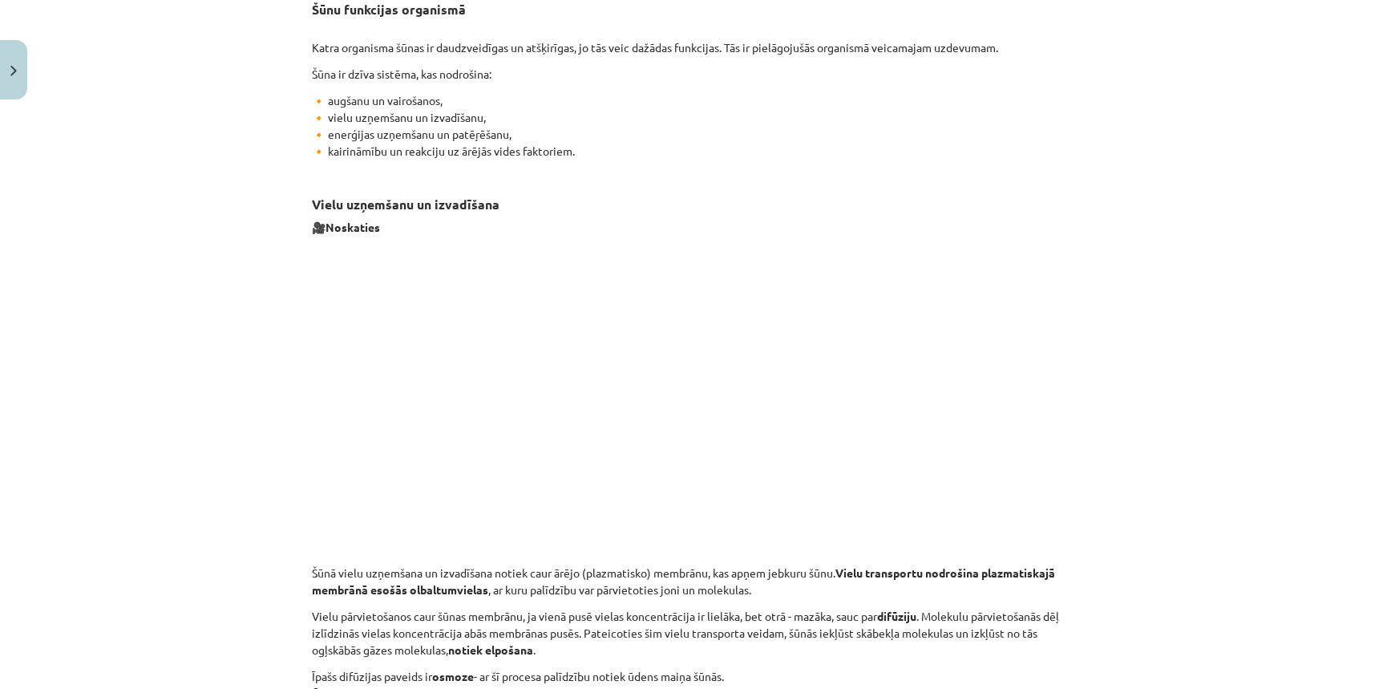
scroll to position [360, 0]
drag, startPoint x: 297, startPoint y: 192, endPoint x: 506, endPoint y: 209, distance: 210.0
click at [506, 209] on div "Mācību tēma: Dabaszinības - 10. klases 1.ieskaites mācību materiāls #5 4. tēma.…" at bounding box center [699, 344] width 1399 height 689
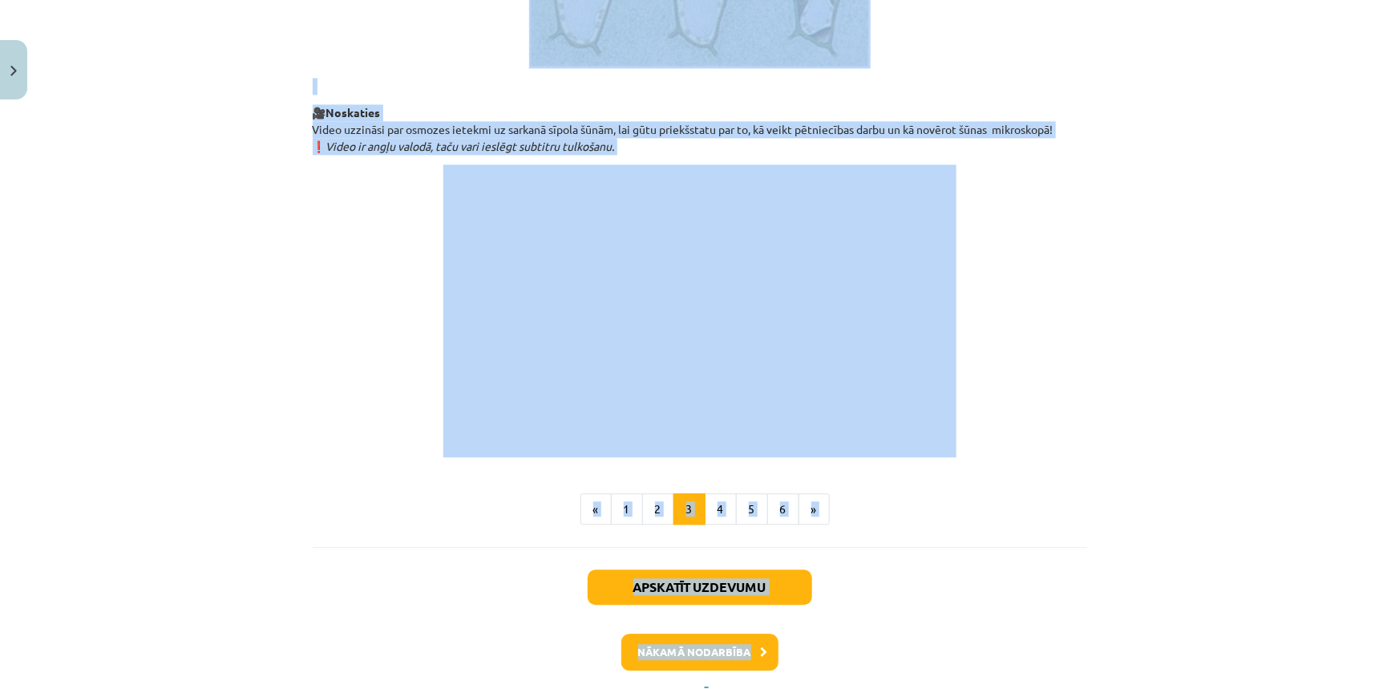
scroll to position [1745, 0]
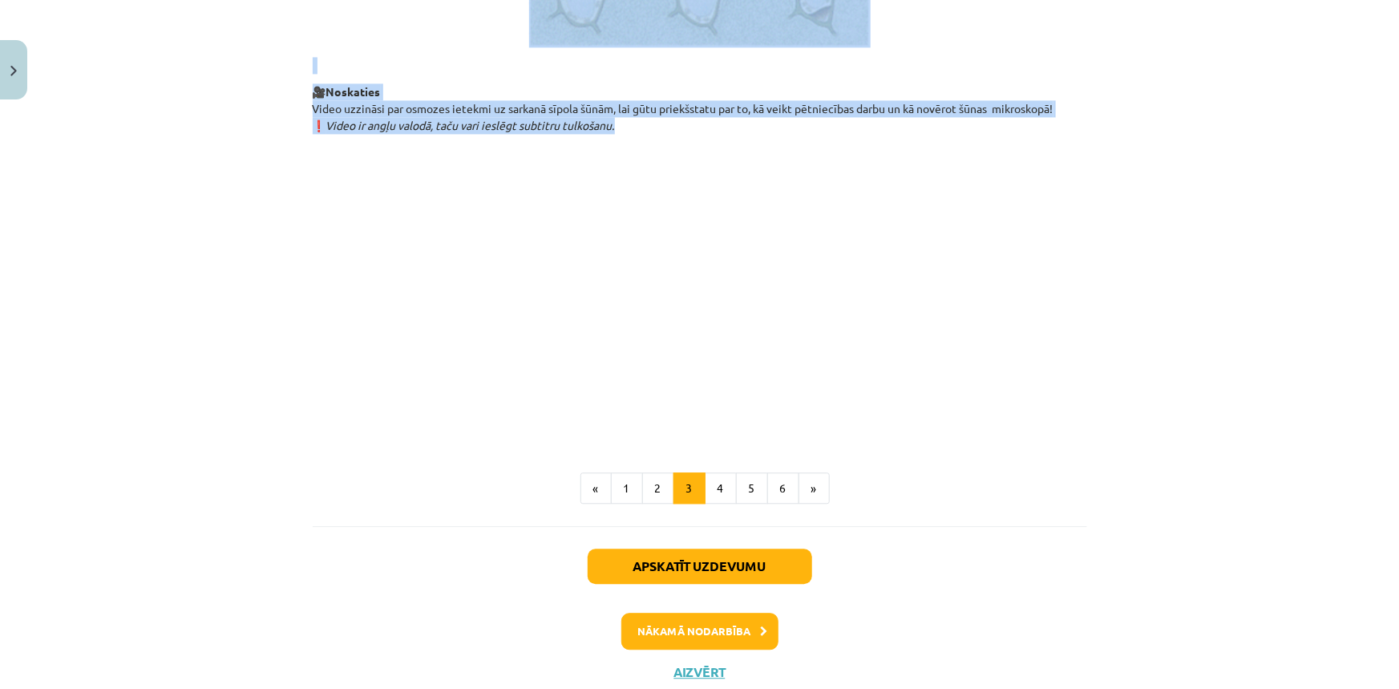
drag, startPoint x: 307, startPoint y: 493, endPoint x: 629, endPoint y: 151, distance: 469.8
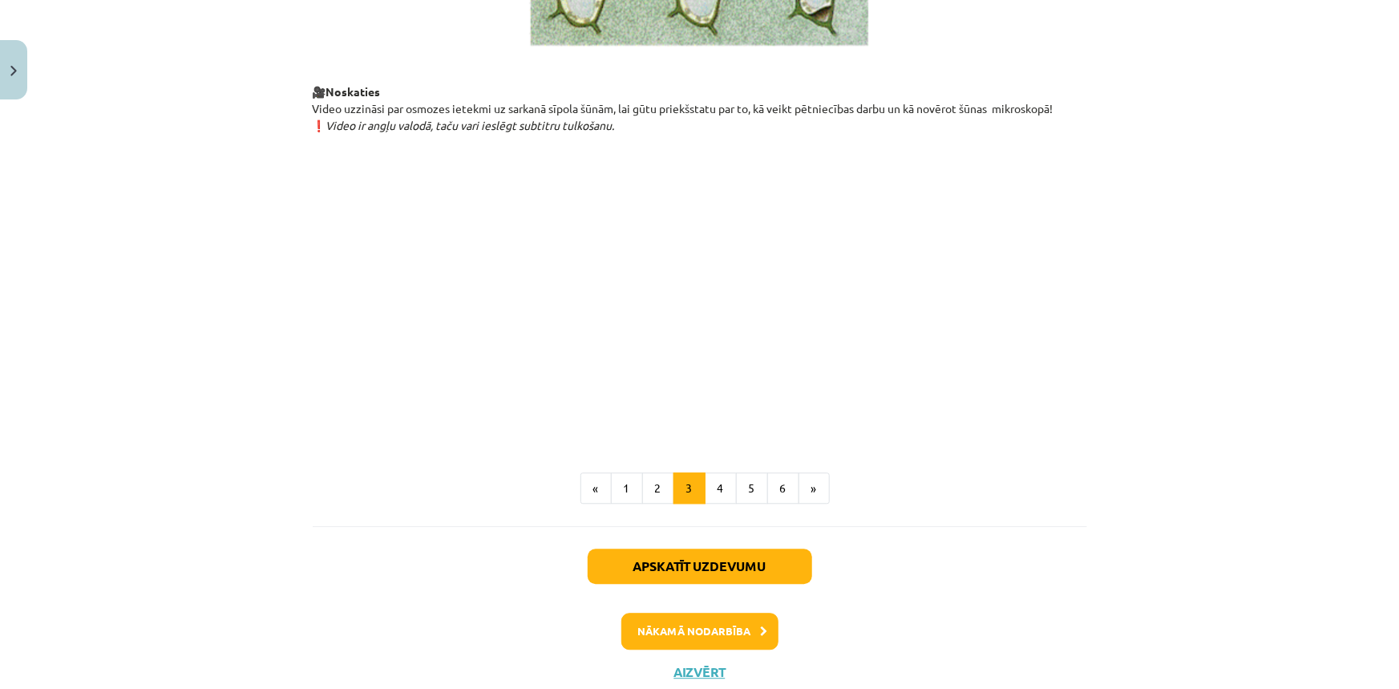
click at [1057, 367] on p at bounding box center [700, 290] width 775 height 293
click at [713, 504] on button "4" at bounding box center [721, 488] width 32 height 32
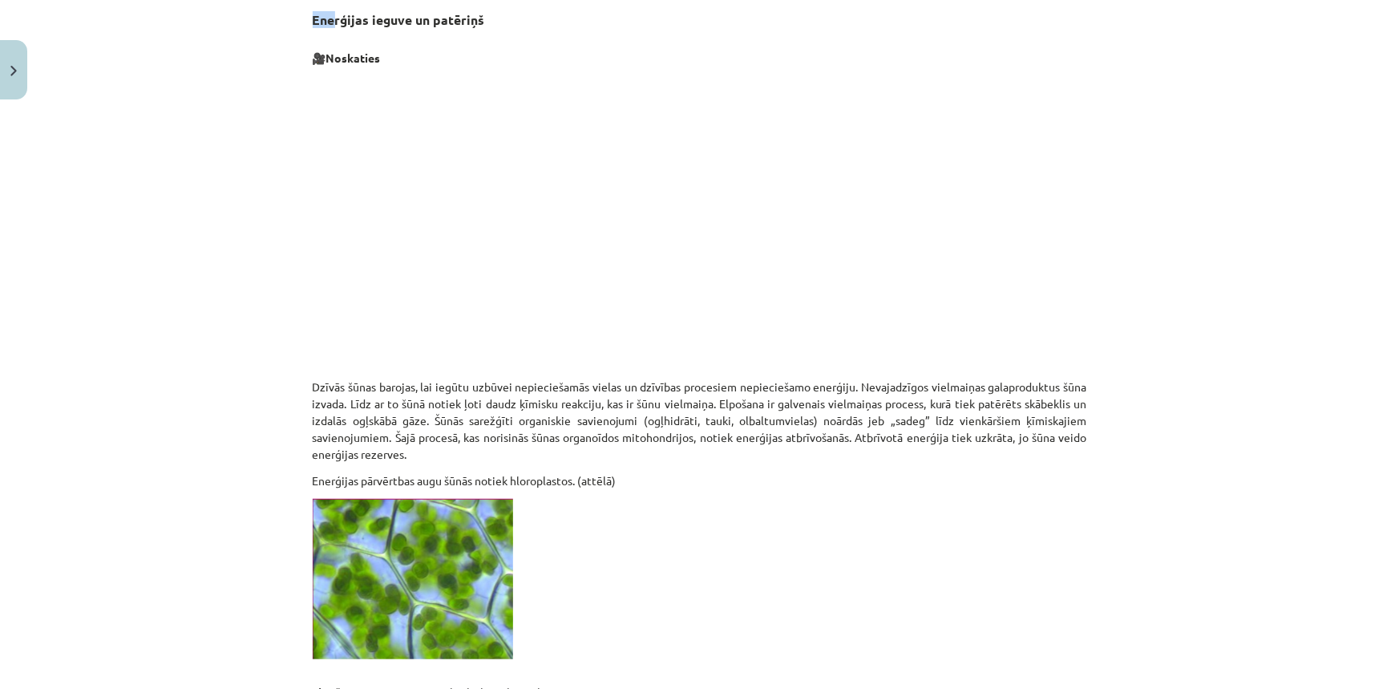
scroll to position [284, 0]
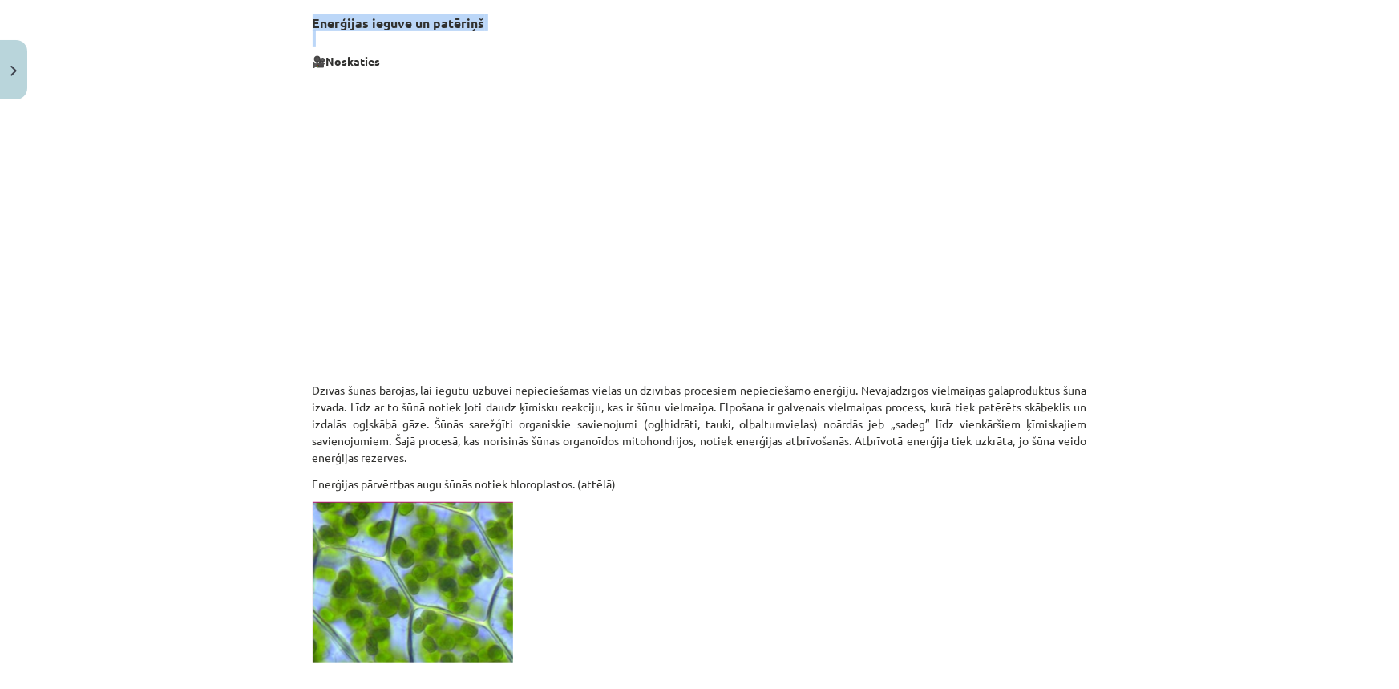
drag, startPoint x: 310, startPoint y: 12, endPoint x: 483, endPoint y: 32, distance: 174.4
click at [483, 32] on h3 "Enerģijas ieguve un patēriņš" at bounding box center [700, 25] width 775 height 45
drag, startPoint x: 466, startPoint y: 21, endPoint x: 1267, endPoint y: 376, distance: 876.4
click at [1315, 395] on div "Mācību tēma: Dabaszinības - 10. klases 1.ieskaites mācību materiāls #5 4. tēma.…" at bounding box center [699, 344] width 1399 height 689
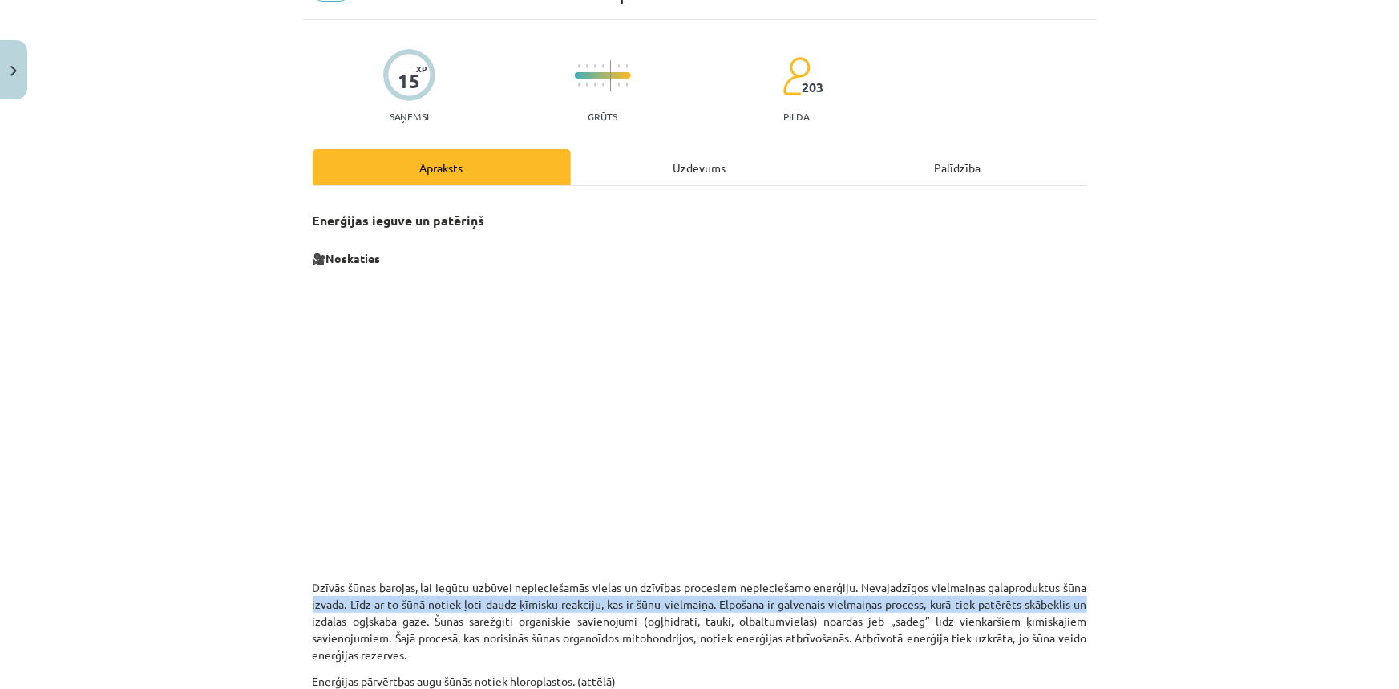
scroll to position [65, 0]
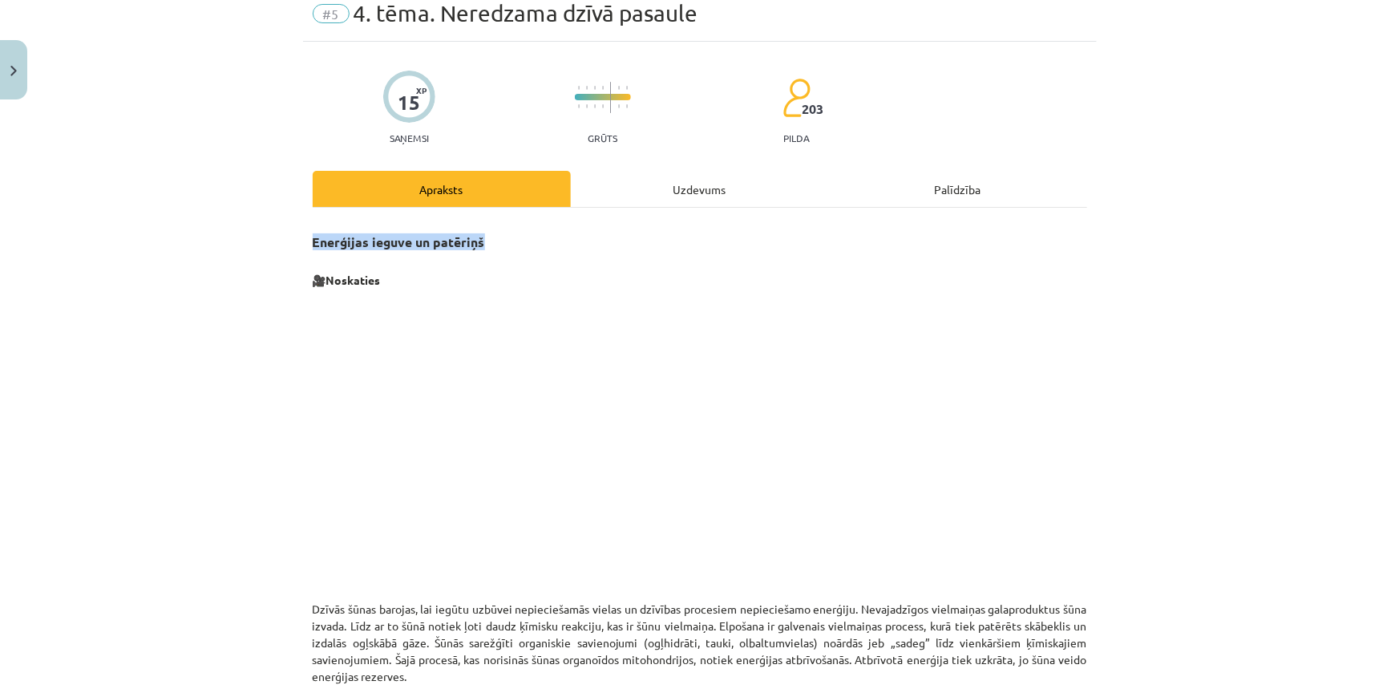
drag, startPoint x: 304, startPoint y: 233, endPoint x: 480, endPoint y: 243, distance: 176.7
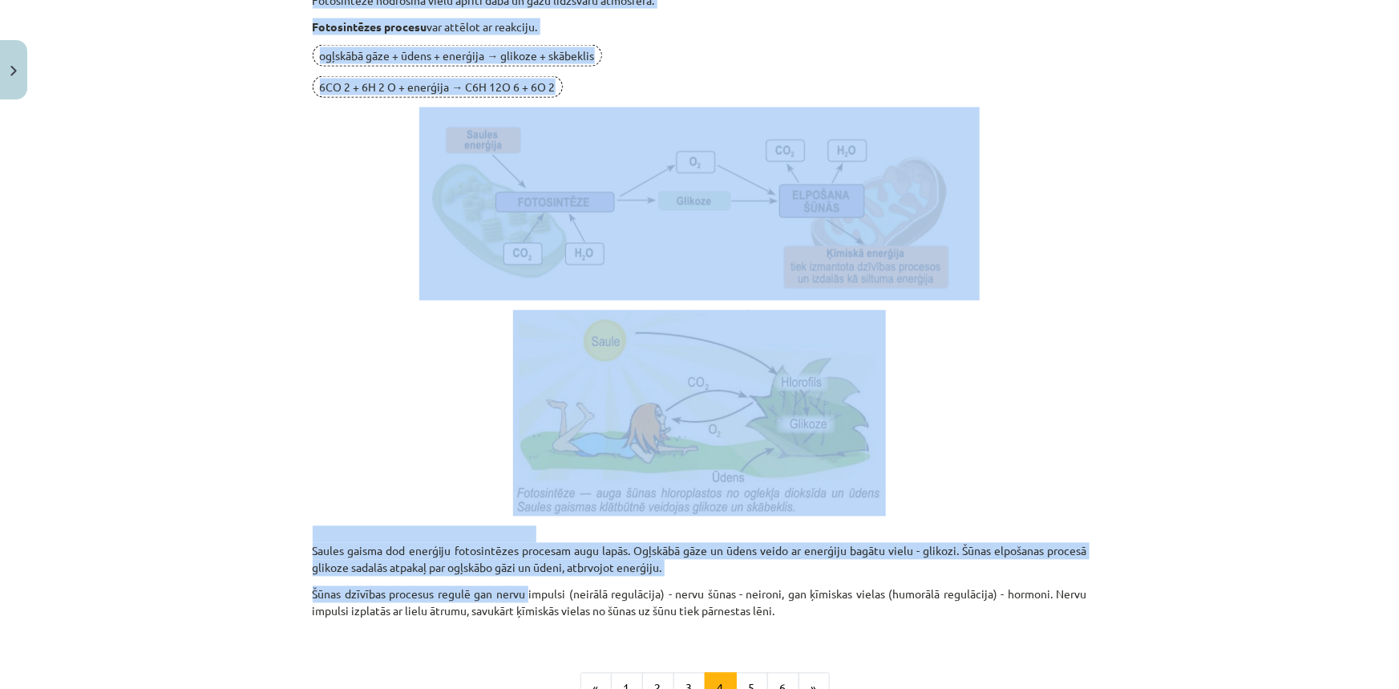
scroll to position [1451, 0]
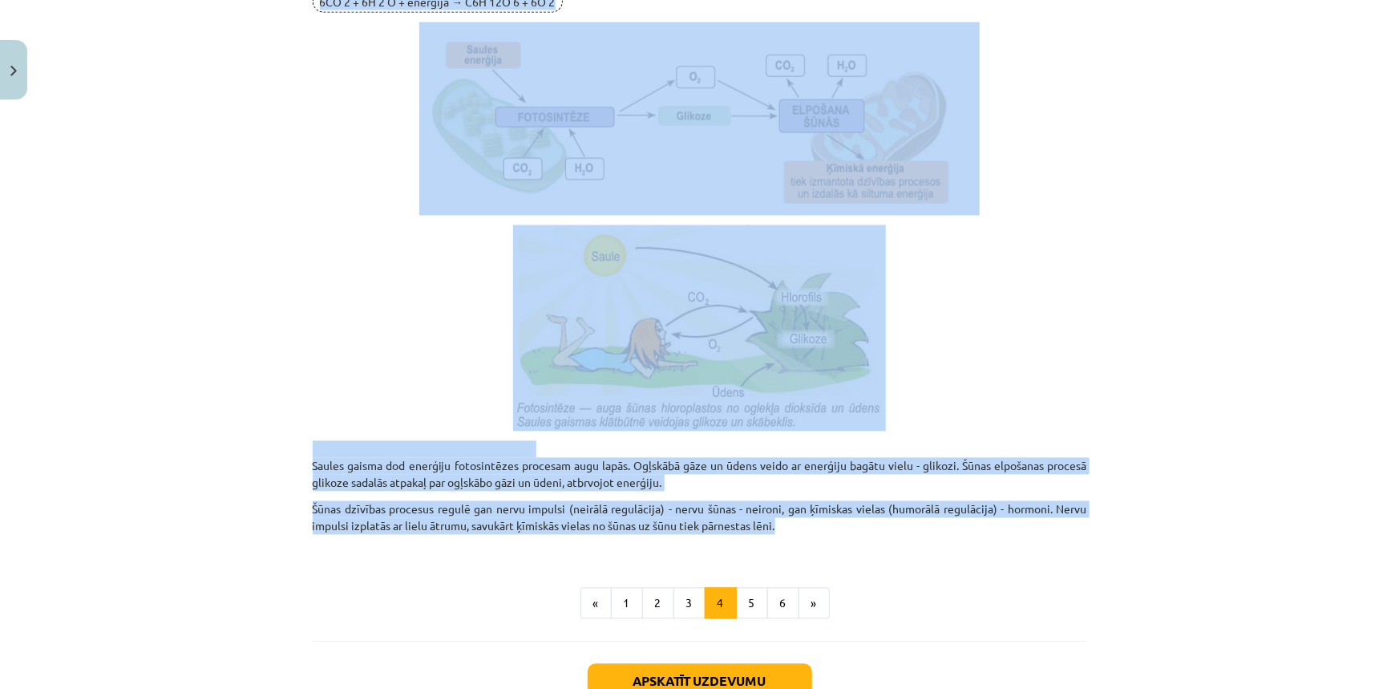
drag, startPoint x: 296, startPoint y: 459, endPoint x: 776, endPoint y: 529, distance: 485.5
click at [776, 529] on div "Mācību tēma: Dabaszinības - 10. klases 1.ieskaites mācību materiāls #5 4. tēma.…" at bounding box center [699, 344] width 1399 height 689
click at [747, 597] on button "5" at bounding box center [752, 604] width 32 height 32
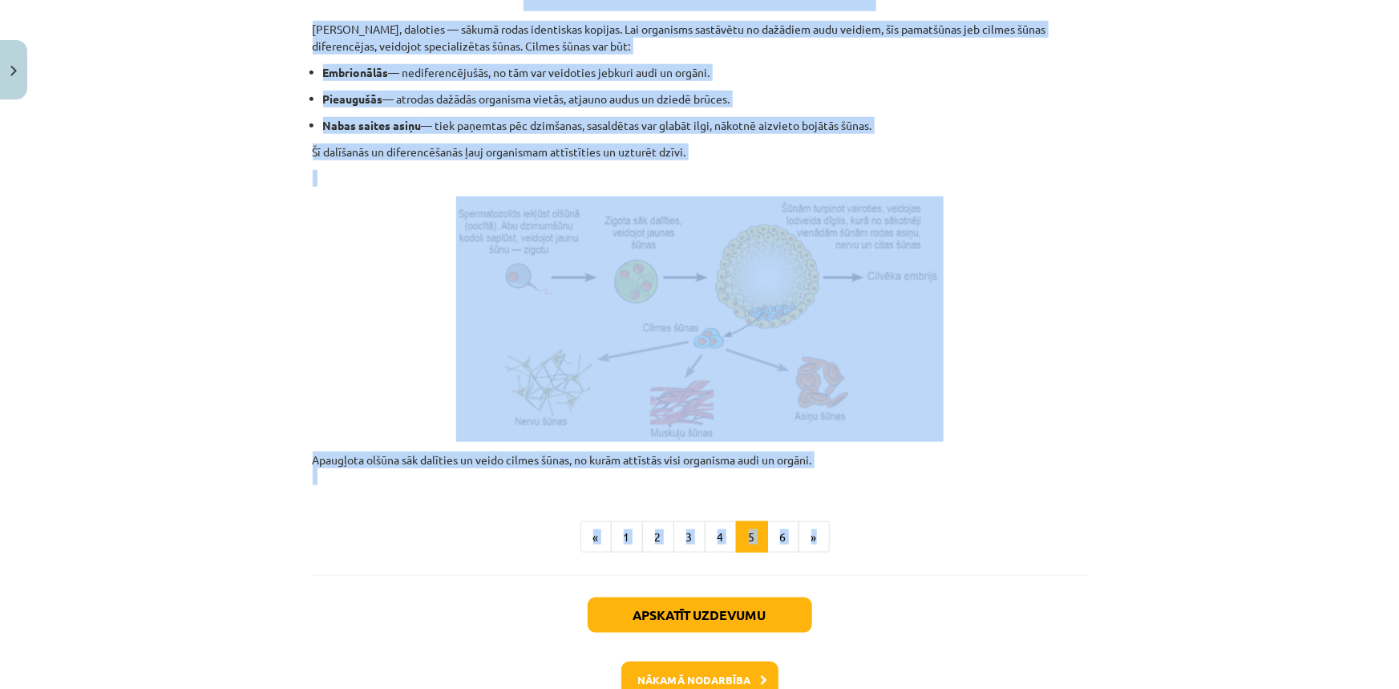
scroll to position [656, 0]
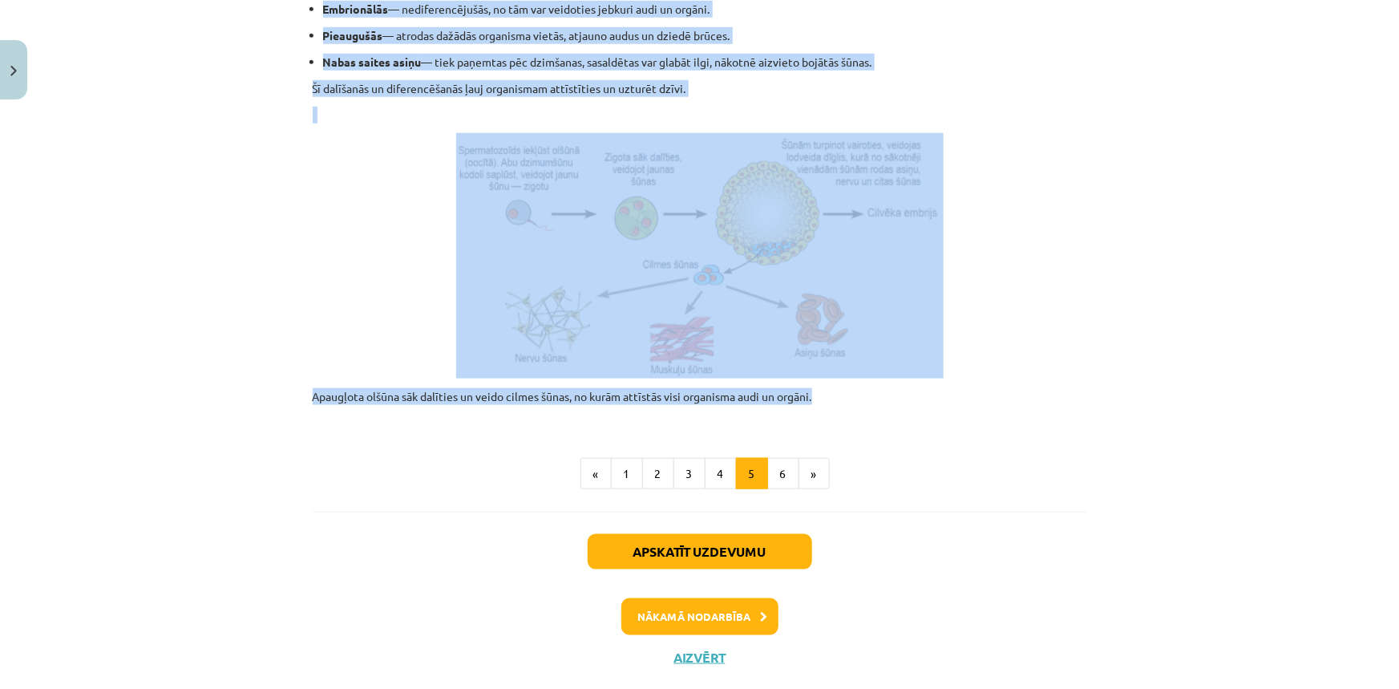
drag, startPoint x: 289, startPoint y: 300, endPoint x: 823, endPoint y: 392, distance: 542.0
click at [823, 392] on div "Mācību tēma: Dabaszinības - 10. klases 1.ieskaites mācību materiāls #5 4. tēma.…" at bounding box center [699, 344] width 1399 height 689
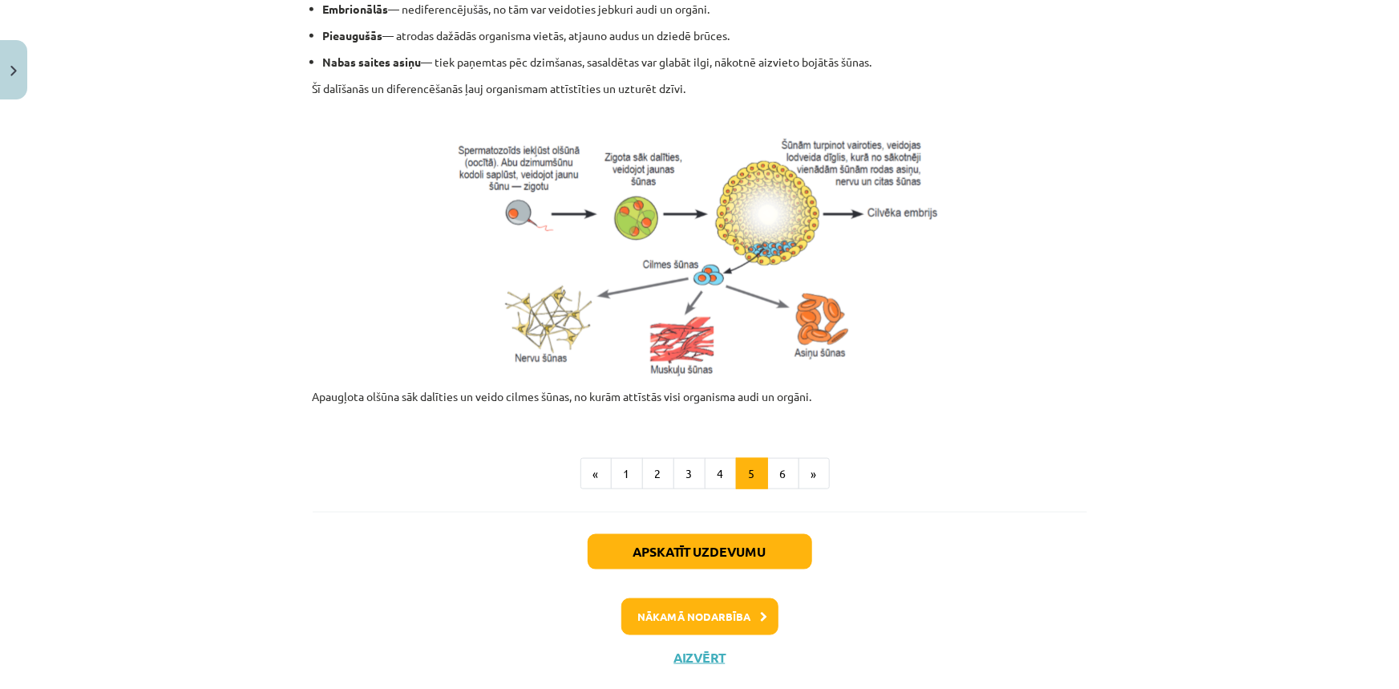
click at [1022, 404] on p "Apaugļota olšūna sāk dalīties un veido cilmes šūnas, no kurām attīstās visi org…" at bounding box center [700, 405] width 775 height 34
click at [768, 468] on button "6" at bounding box center [783, 474] width 32 height 32
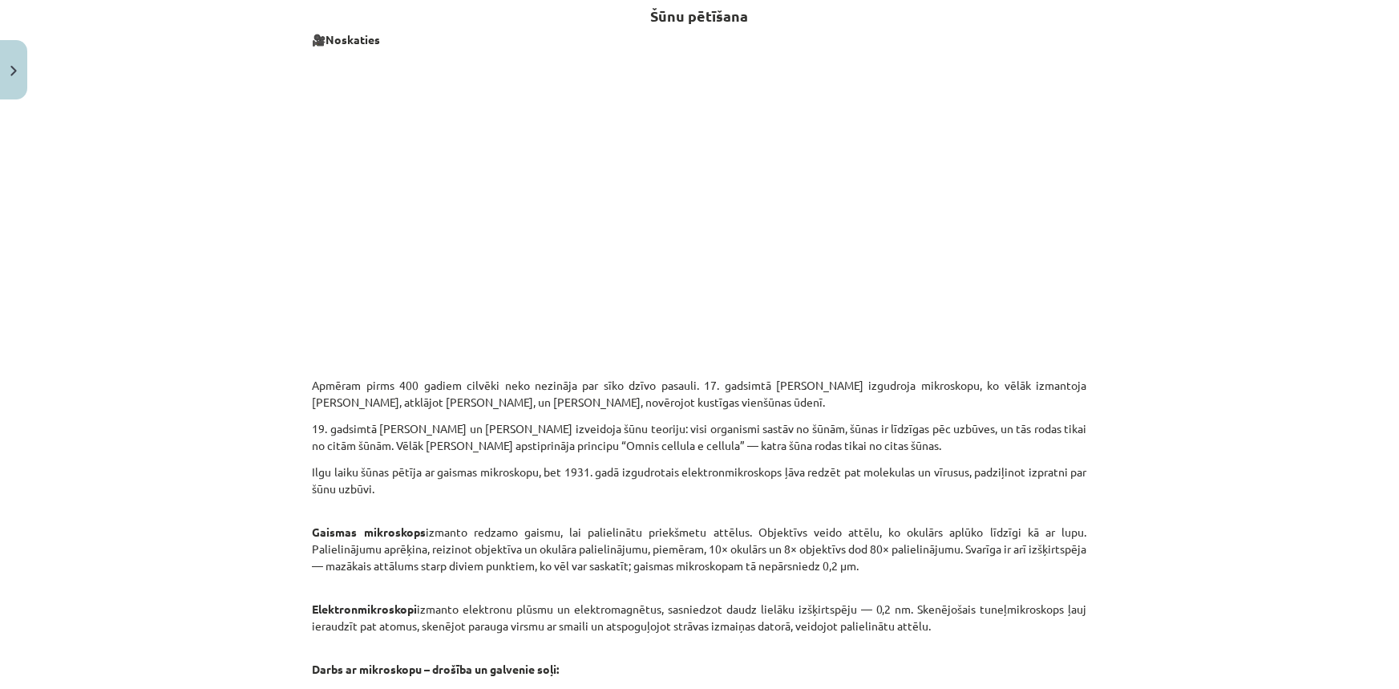
scroll to position [287, 0]
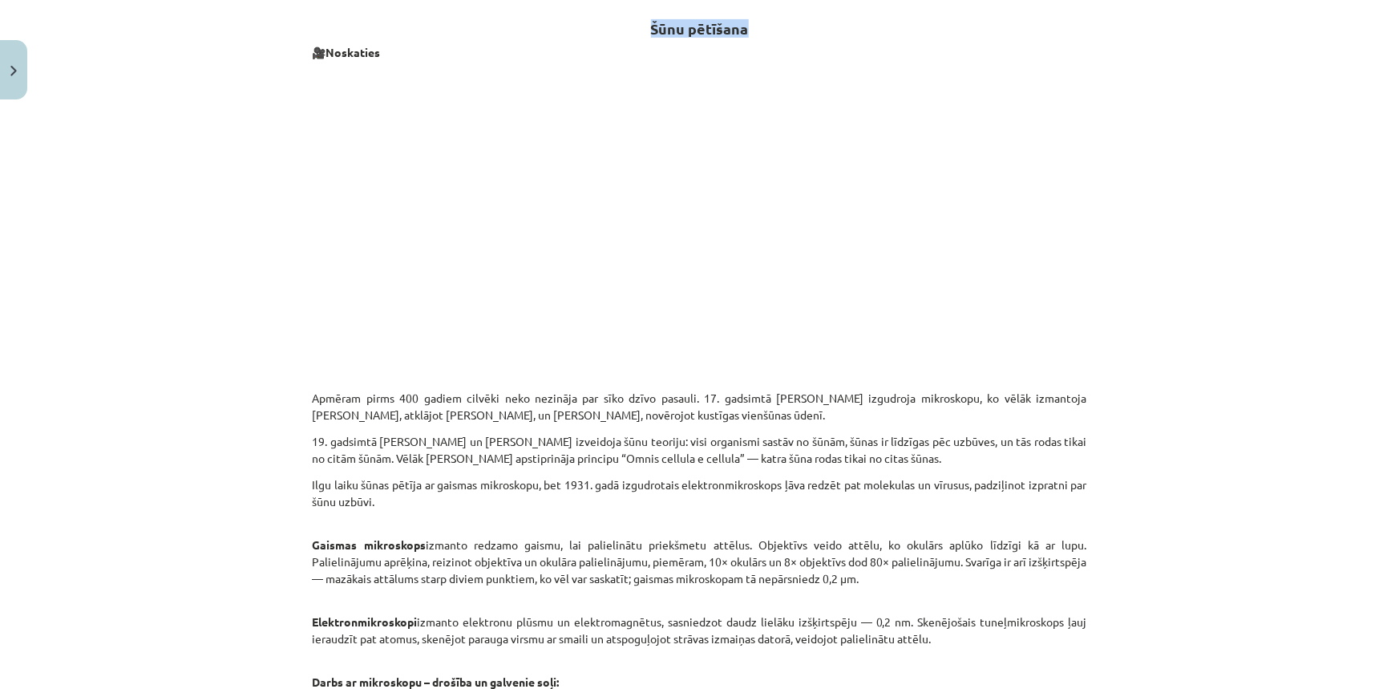
drag, startPoint x: 638, startPoint y: 29, endPoint x: 762, endPoint y: 29, distance: 123.5
click at [762, 29] on h2 "Šūnu pētīšana" at bounding box center [700, 19] width 775 height 39
click at [1087, 344] on div "15 XP Saņemsi Grūts 203 pilda Apraksts Uzdevums Palīdzība Šūnu pētīšana 🎥 Noska…" at bounding box center [700, 540] width 794 height 1441
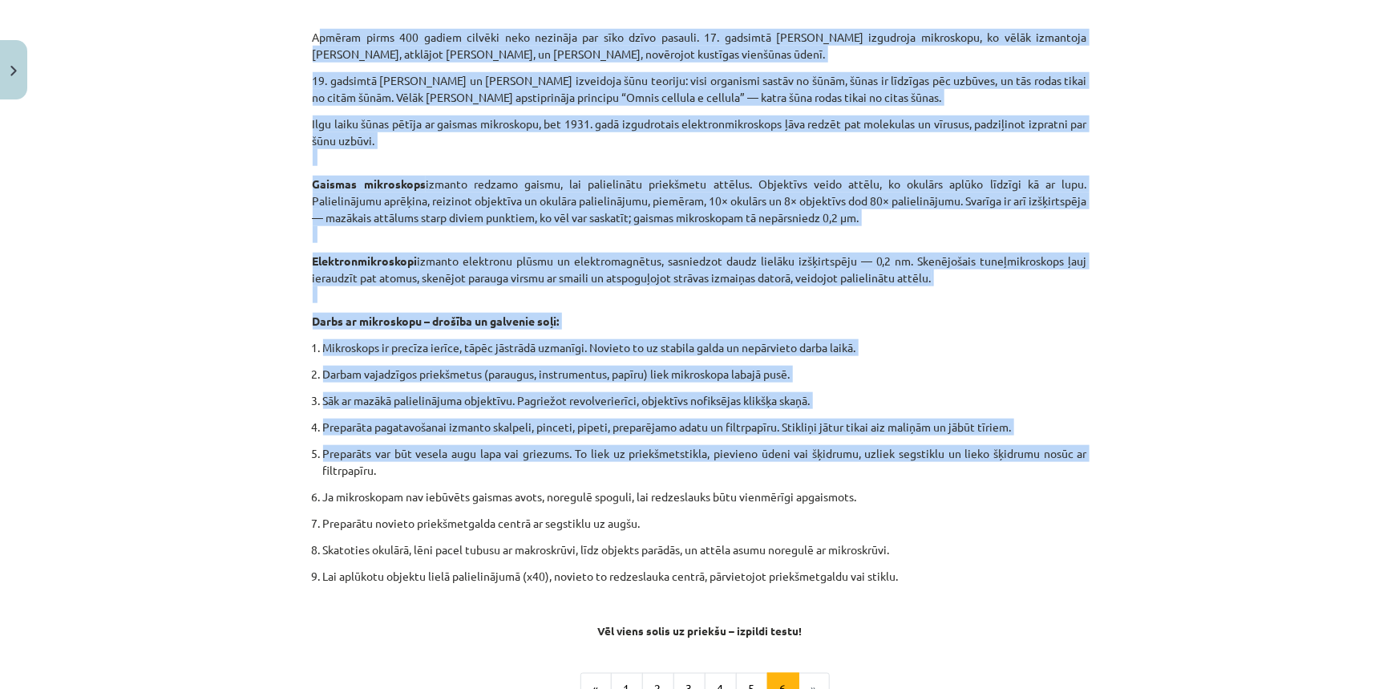
scroll to position [724, 0]
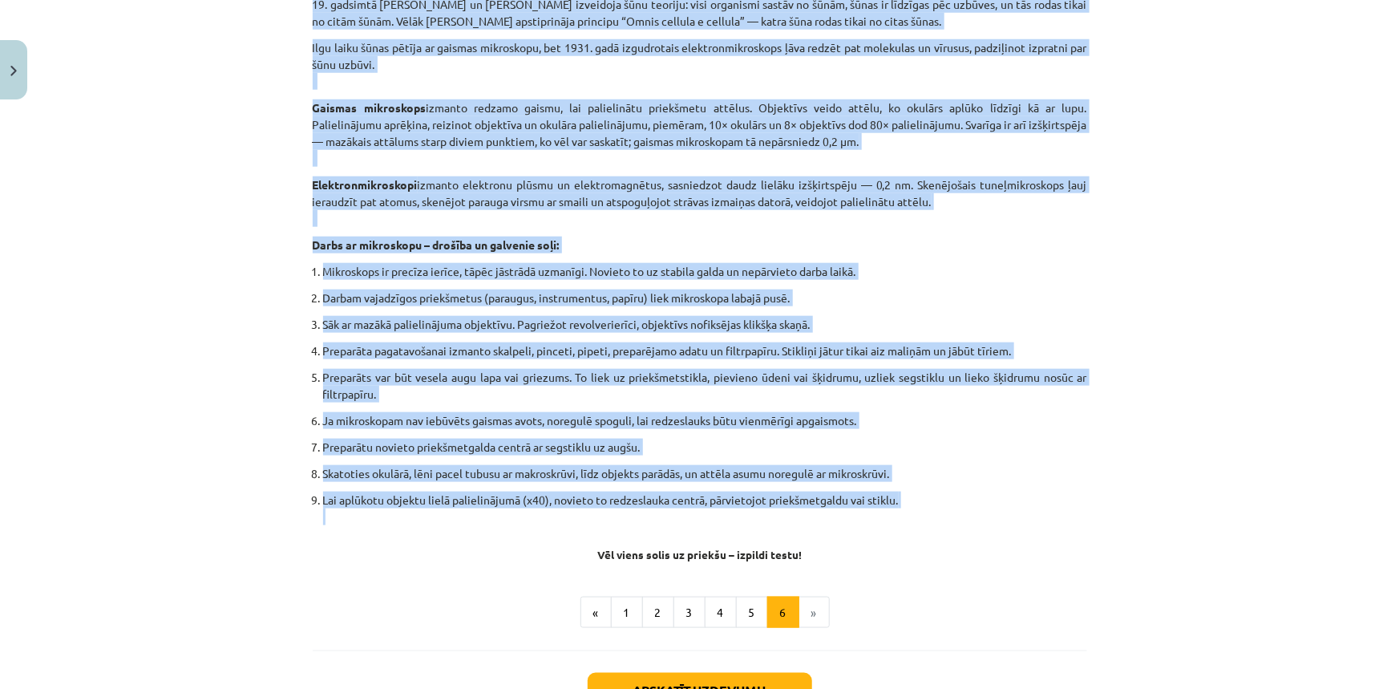
drag, startPoint x: 294, startPoint y: 403, endPoint x: 320, endPoint y: 512, distance: 112.8
click at [320, 512] on div "Mācību tēma: Dabaszinības - 10. klases 1.ieskaites mācību materiāls #5 4. tēma.…" at bounding box center [699, 344] width 1399 height 689
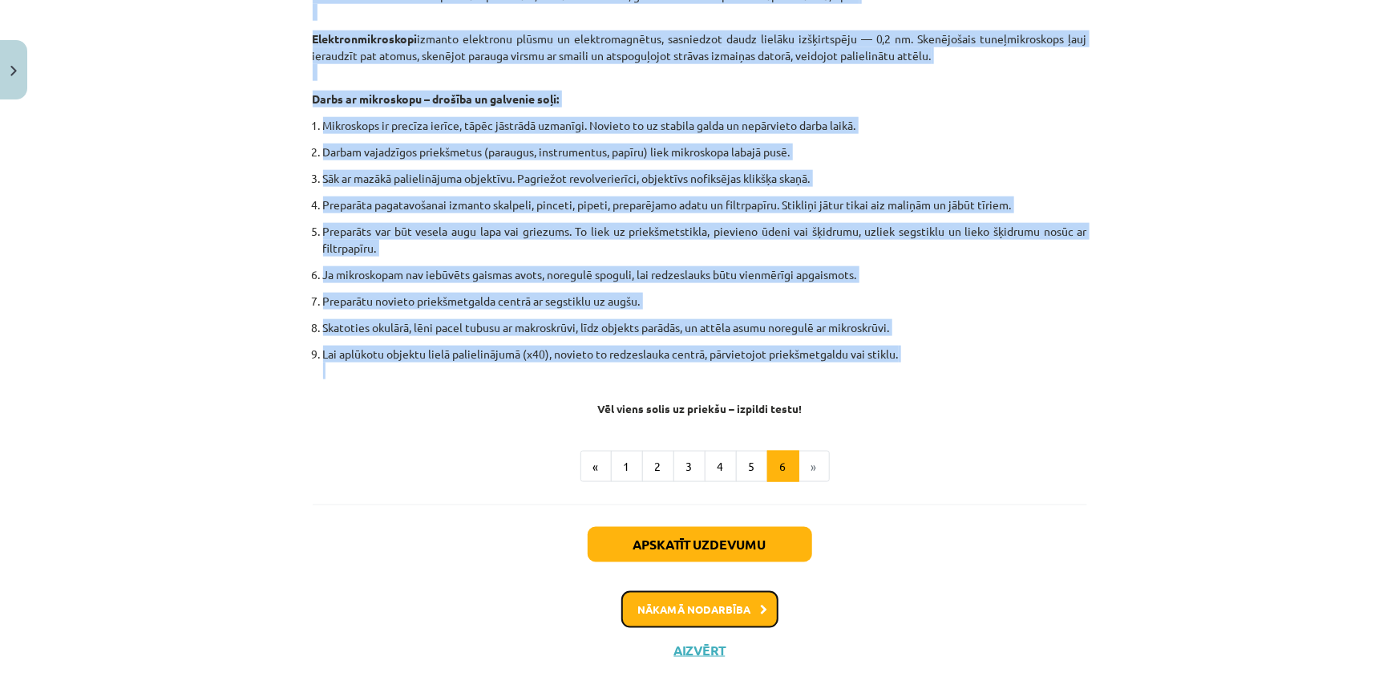
click at [736, 602] on button "Nākamā nodarbība" at bounding box center [700, 609] width 157 height 37
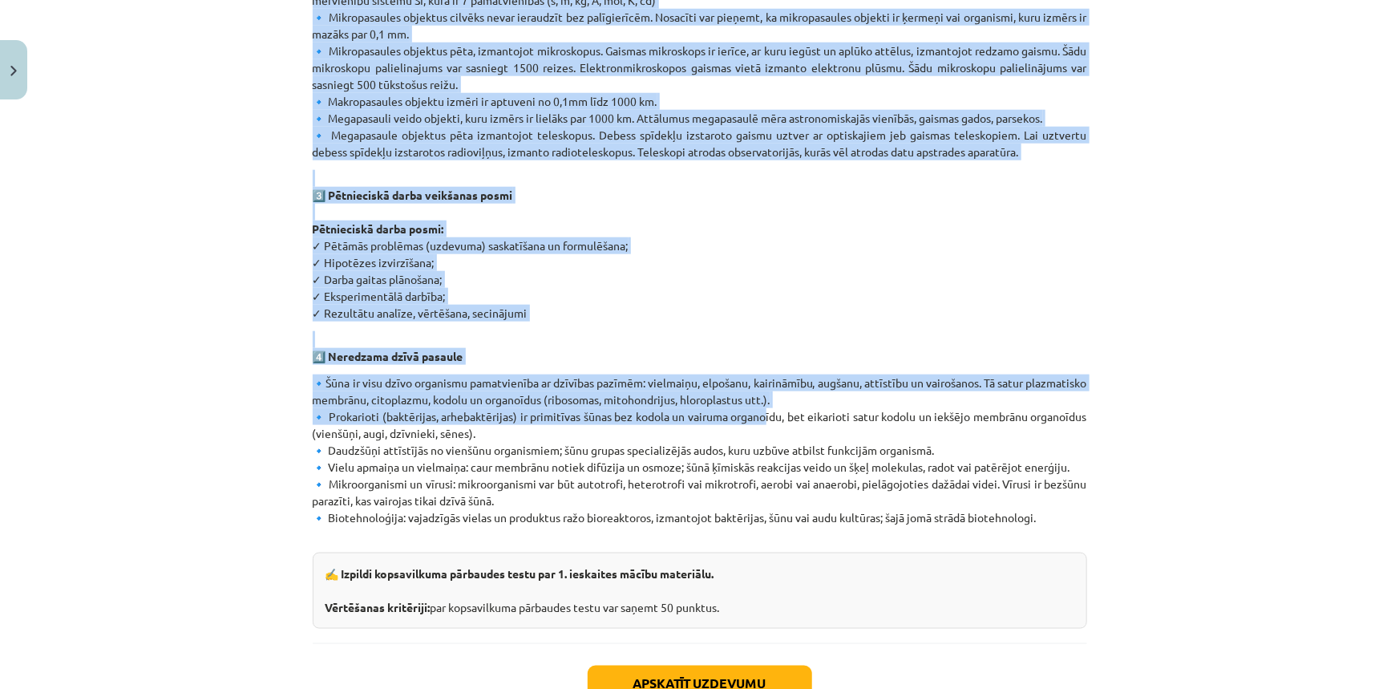
scroll to position [769, 0]
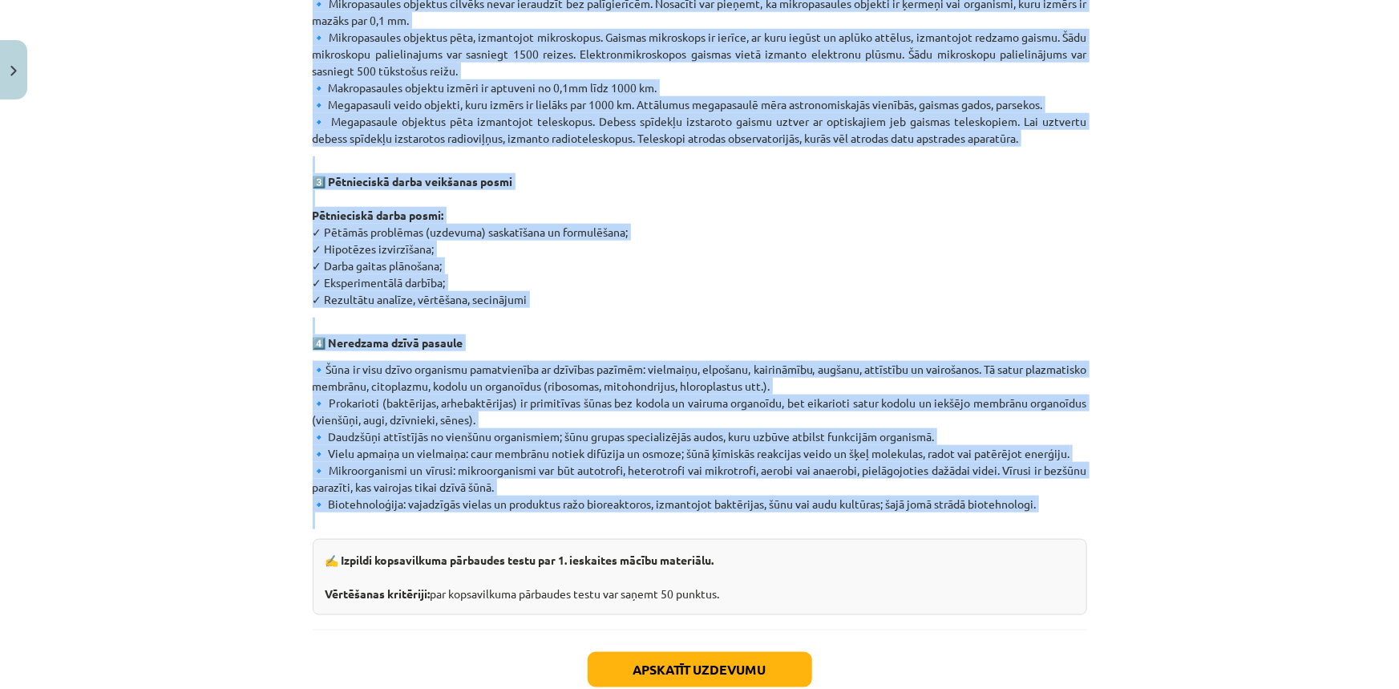
drag, startPoint x: 543, startPoint y: 277, endPoint x: 1005, endPoint y: 505, distance: 515.4
click at [1005, 505] on div "Kopsavilkums un noslēguma tests. Šajā sadaļā apkopots viss svarīgākais no mācīb…" at bounding box center [700, 66] width 775 height 1097
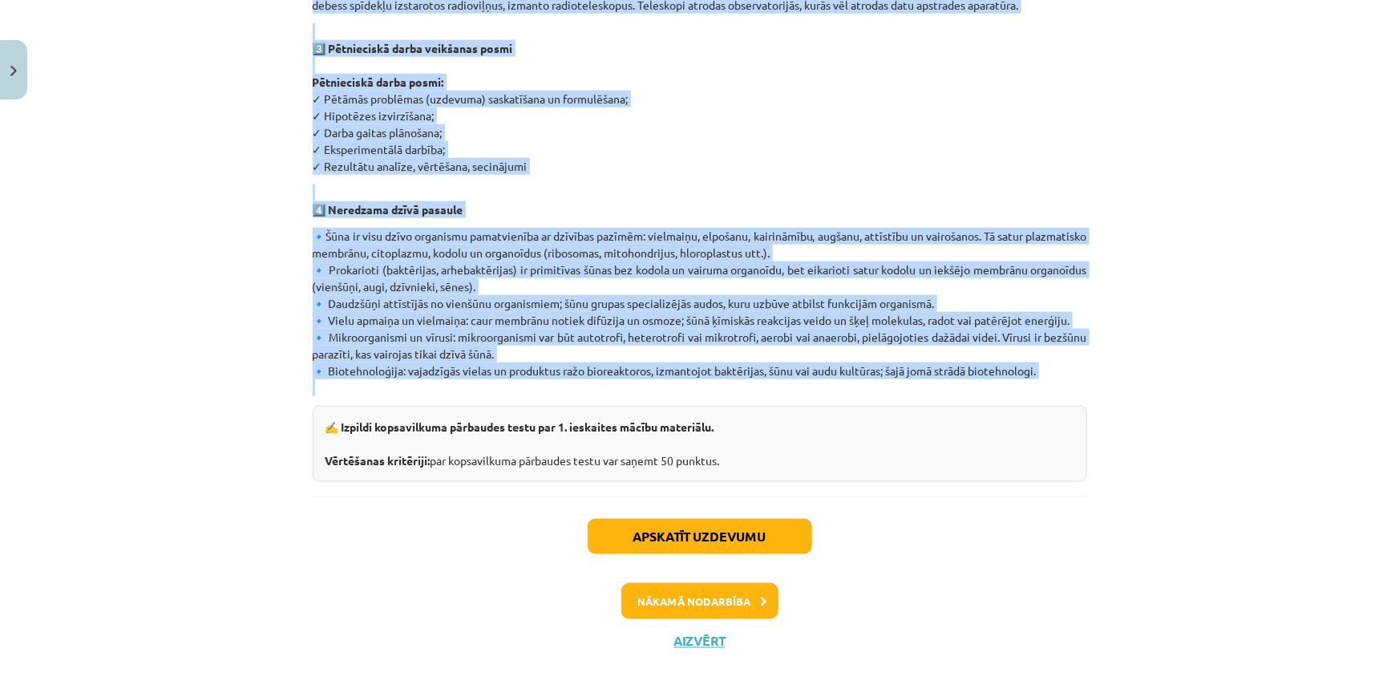
scroll to position [903, 0]
click at [681, 518] on button "Apskatīt uzdevumu" at bounding box center [700, 535] width 225 height 35
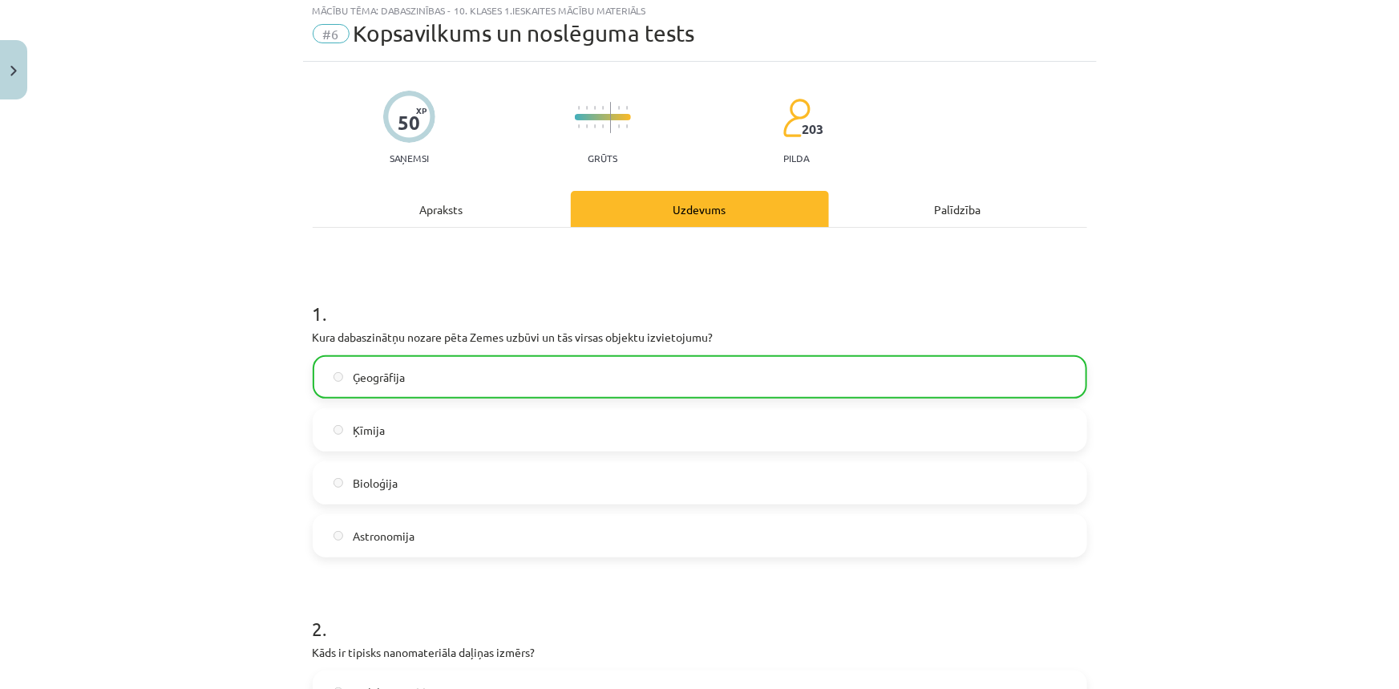
scroll to position [40, 0]
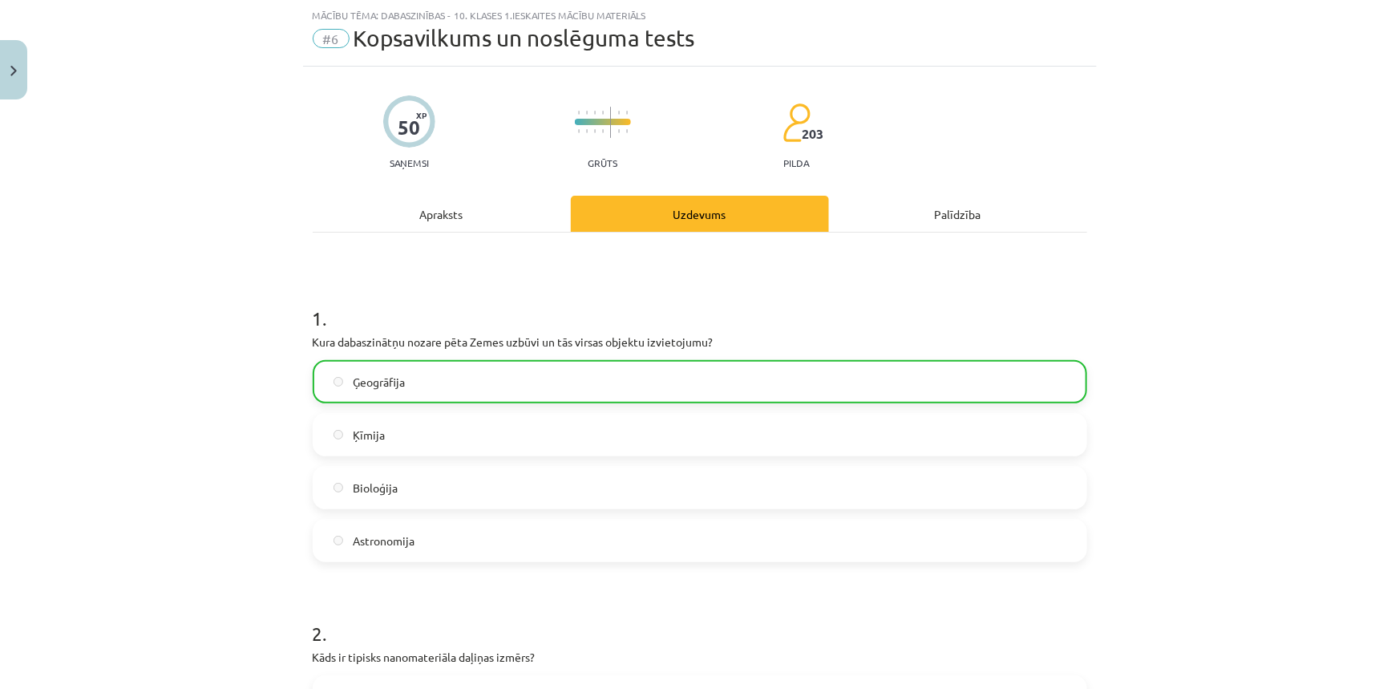
click at [407, 213] on div "Apraksts" at bounding box center [442, 214] width 258 height 36
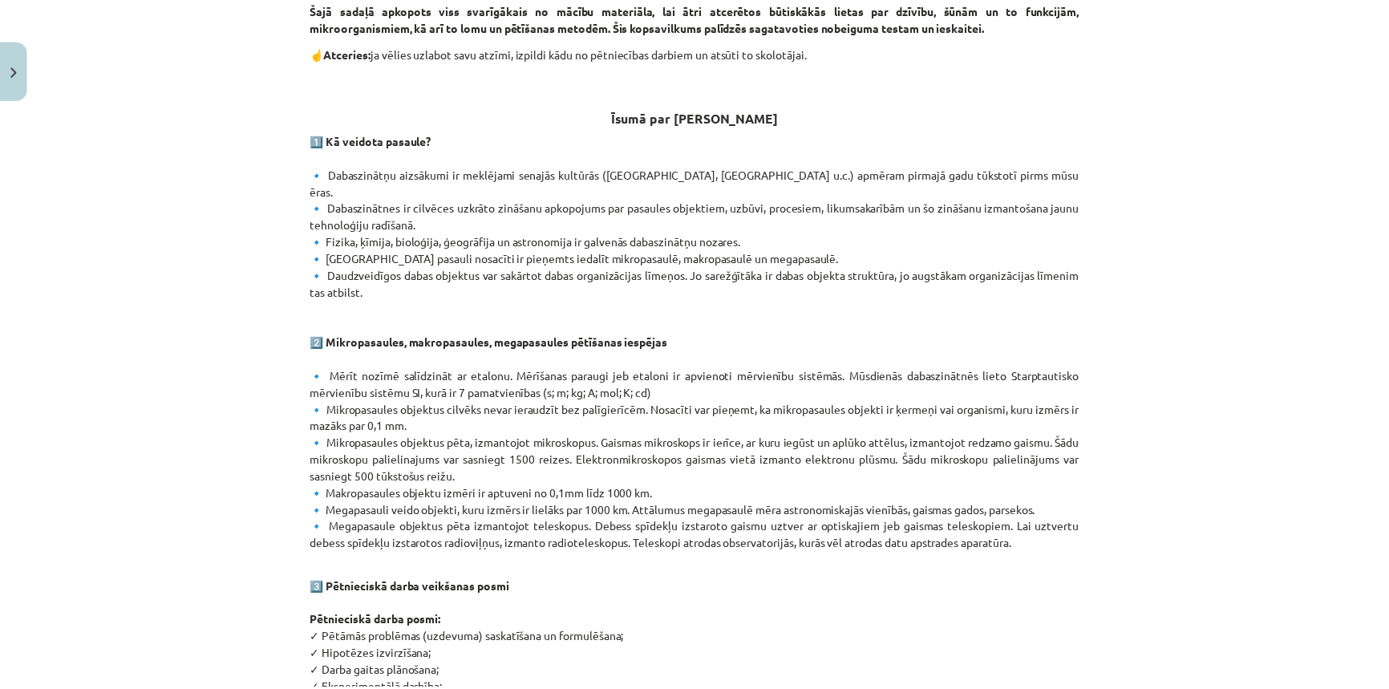
scroll to position [903, 0]
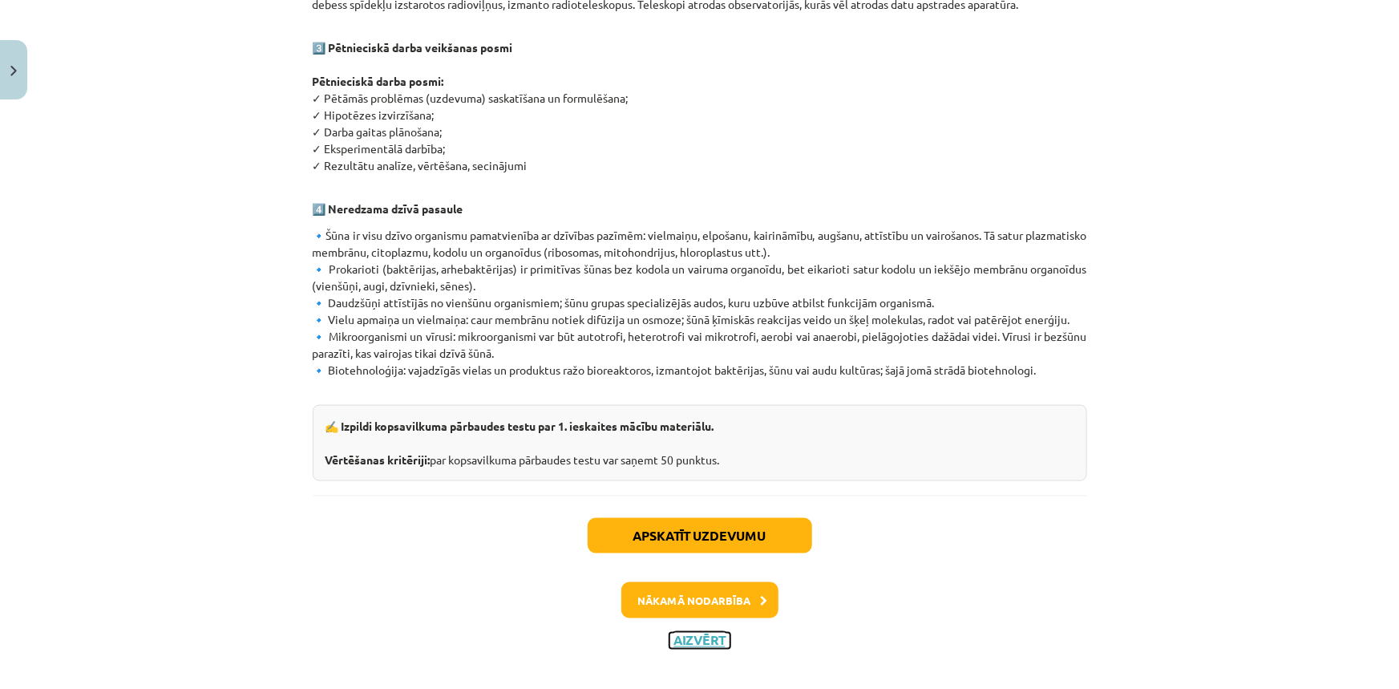
click at [702, 633] on button "Aizvērt" at bounding box center [700, 641] width 61 height 16
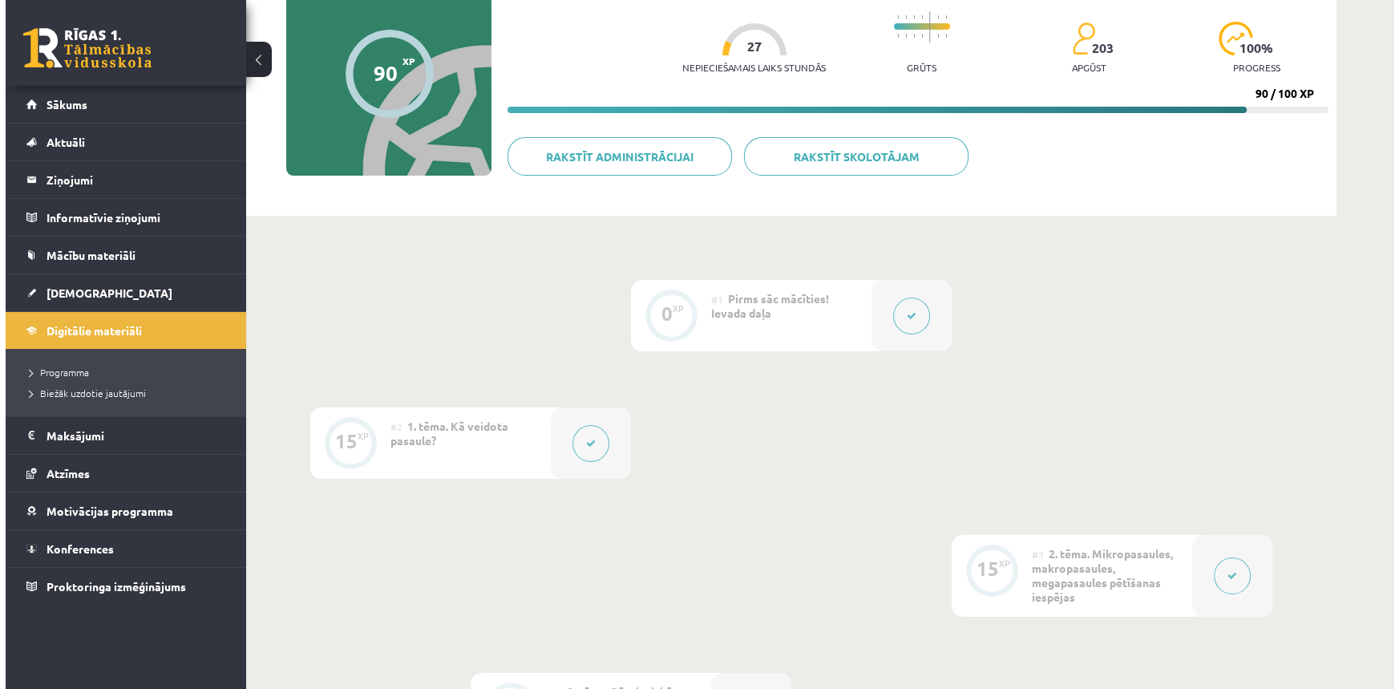
scroll to position [145, 0]
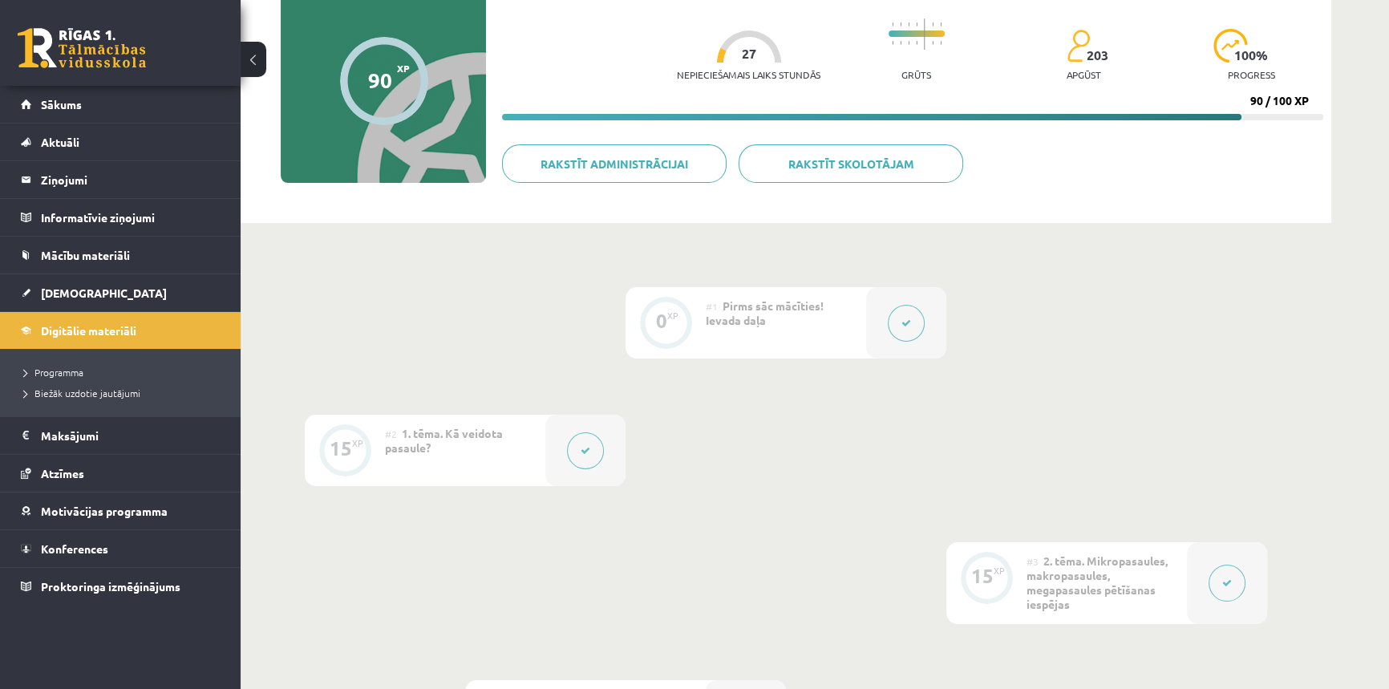
click at [580, 456] on button at bounding box center [585, 450] width 37 height 37
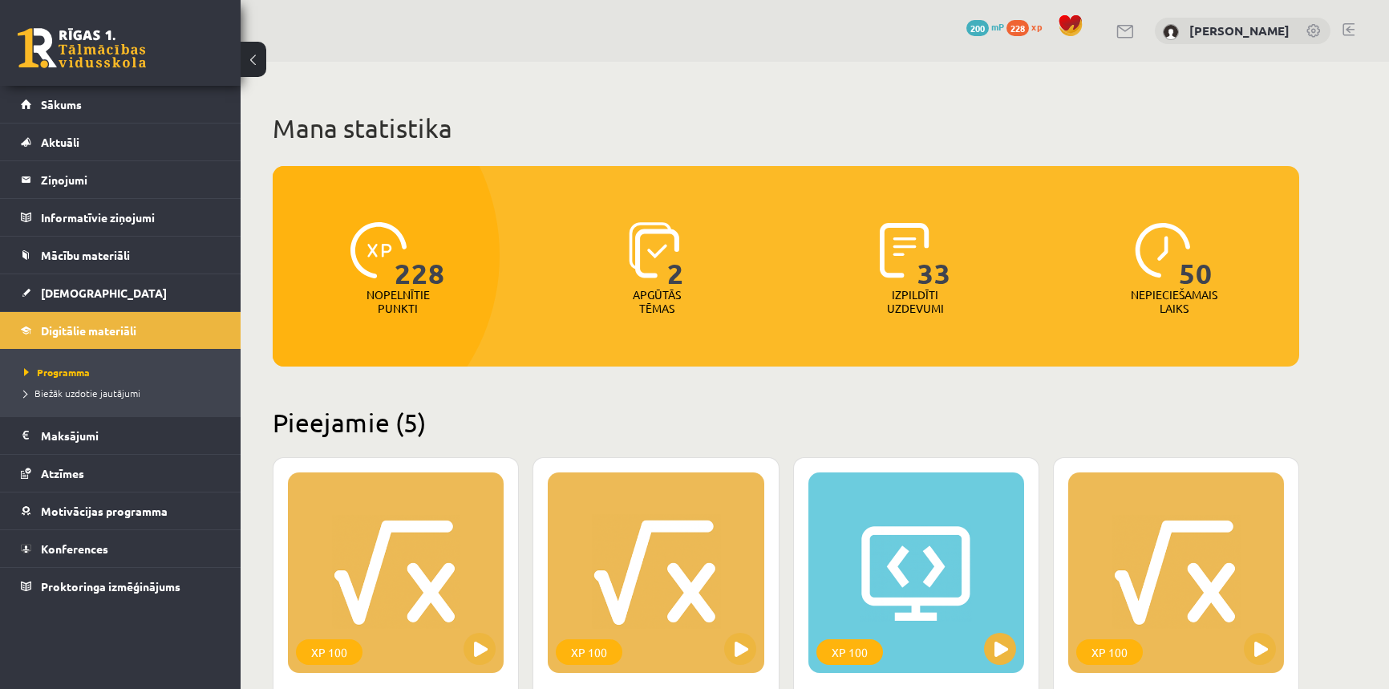
scroll to position [1448, 0]
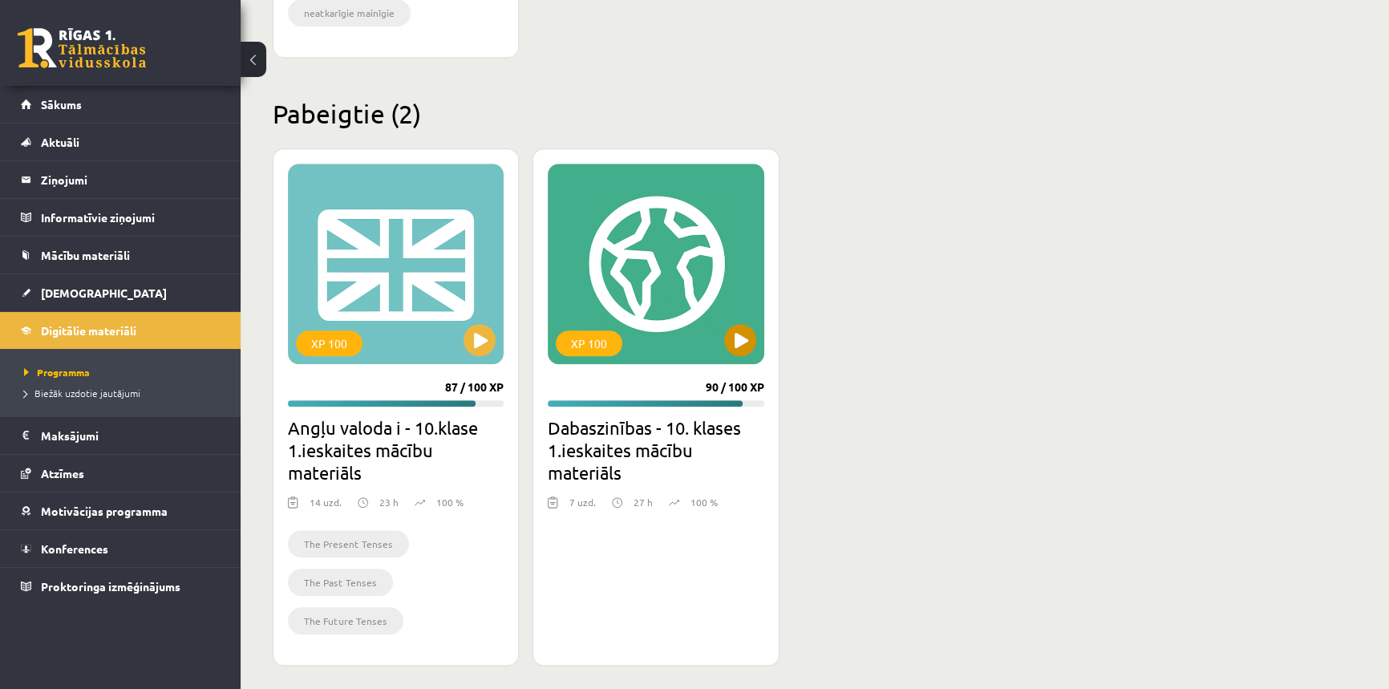
click at [739, 357] on div "XP 100" at bounding box center [656, 264] width 216 height 200
click at [578, 325] on div "XP 100" at bounding box center [656, 264] width 216 height 200
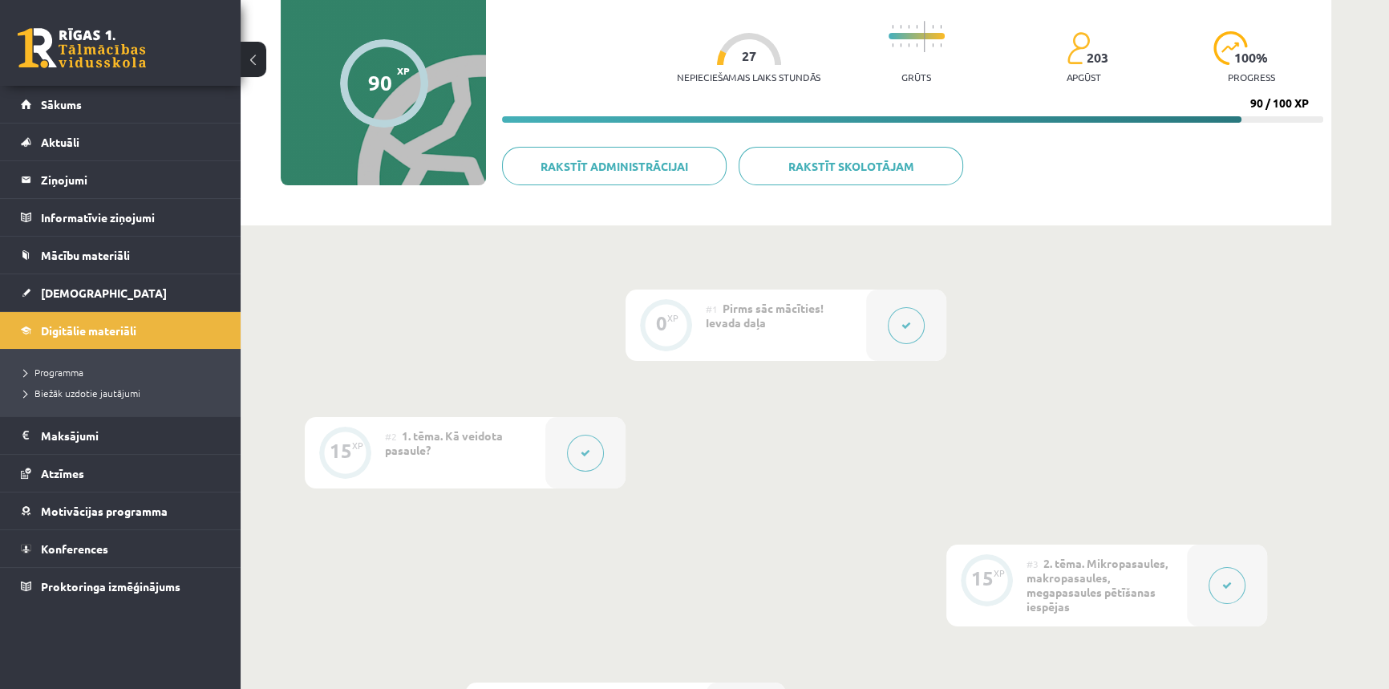
scroll to position [145, 0]
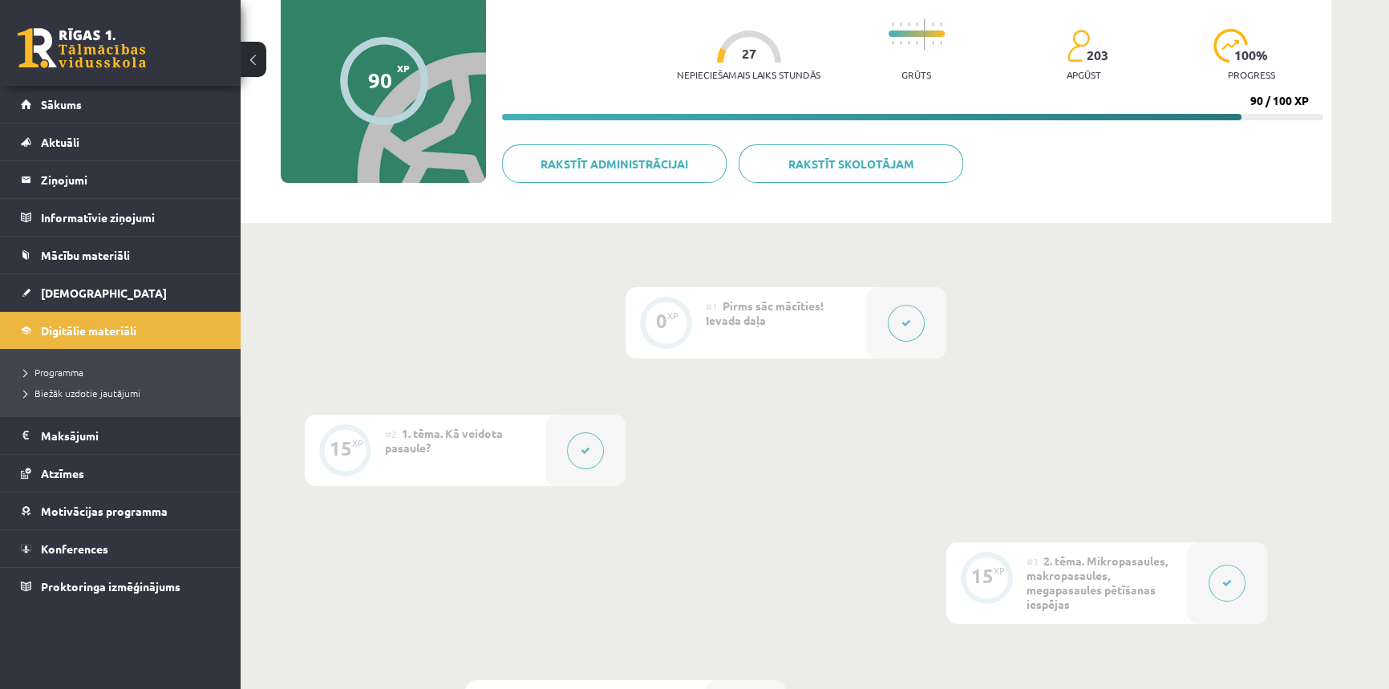
click at [1222, 586] on icon at bounding box center [1227, 583] width 10 height 10
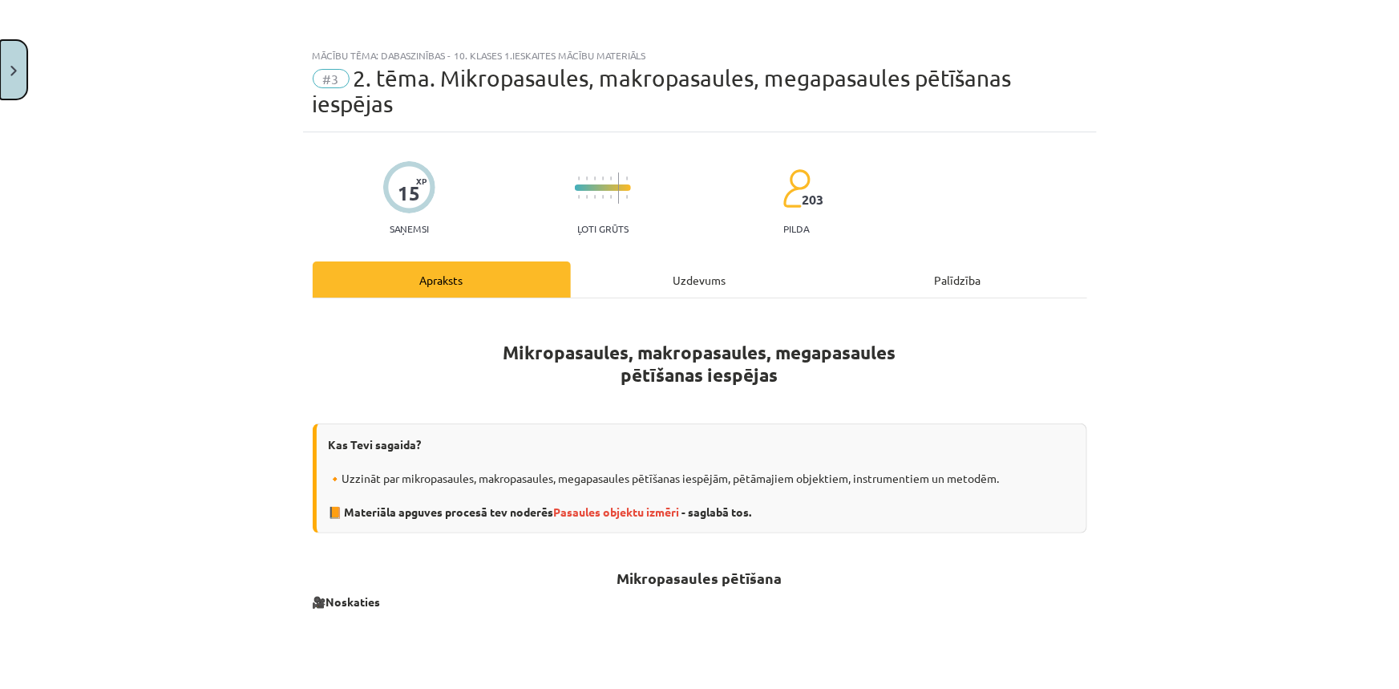
click at [15, 72] on img "Close" at bounding box center [13, 71] width 6 height 10
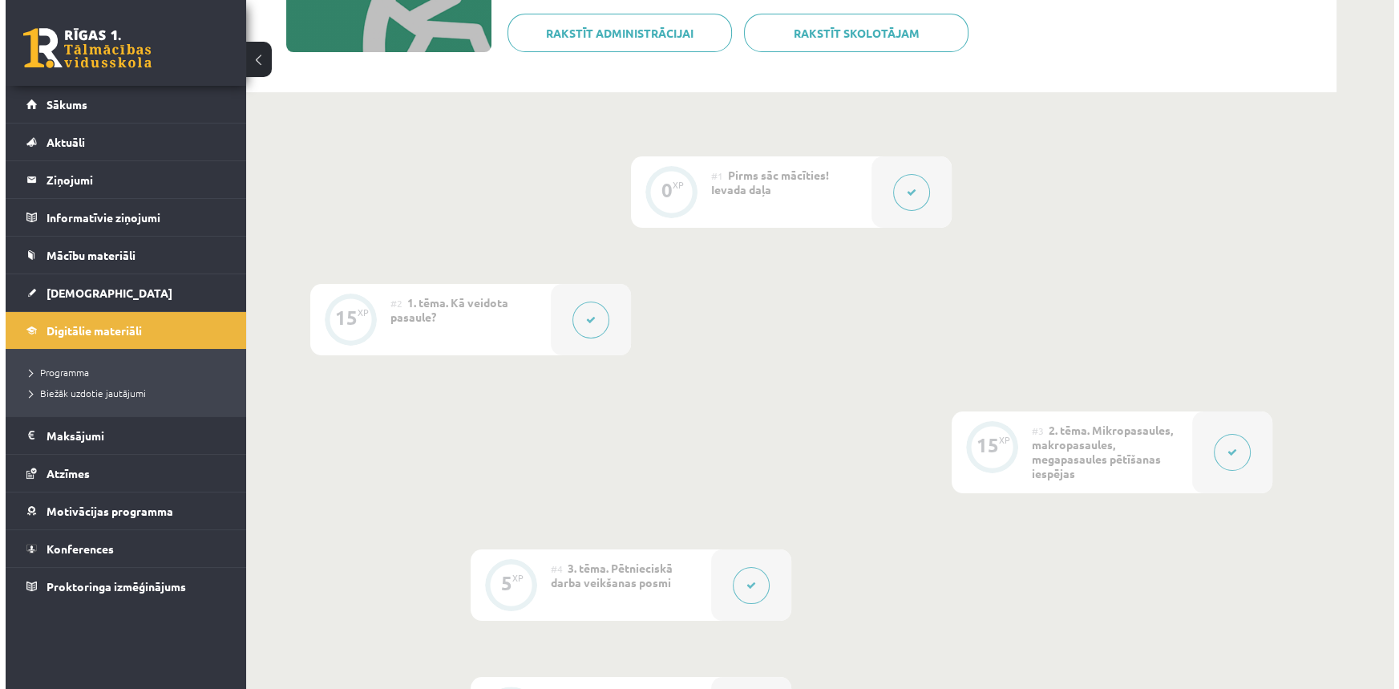
scroll to position [291, 0]
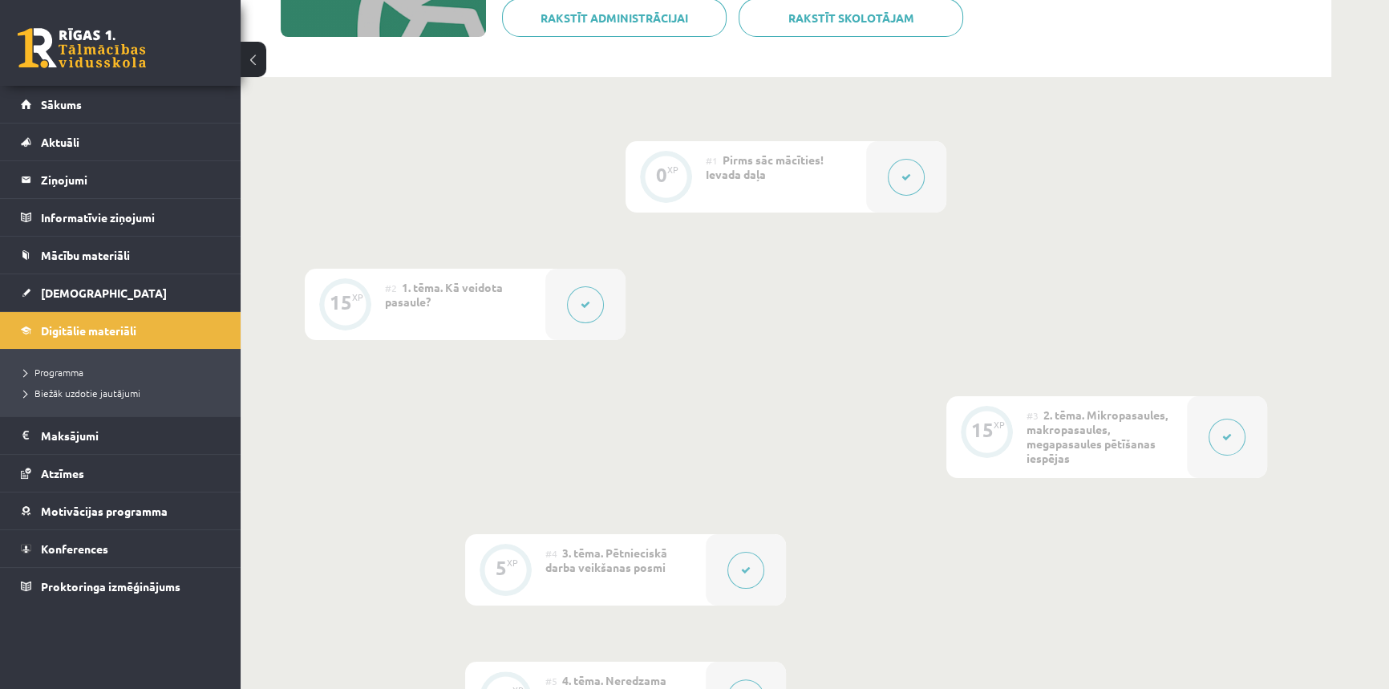
click at [754, 569] on button at bounding box center [745, 570] width 37 height 37
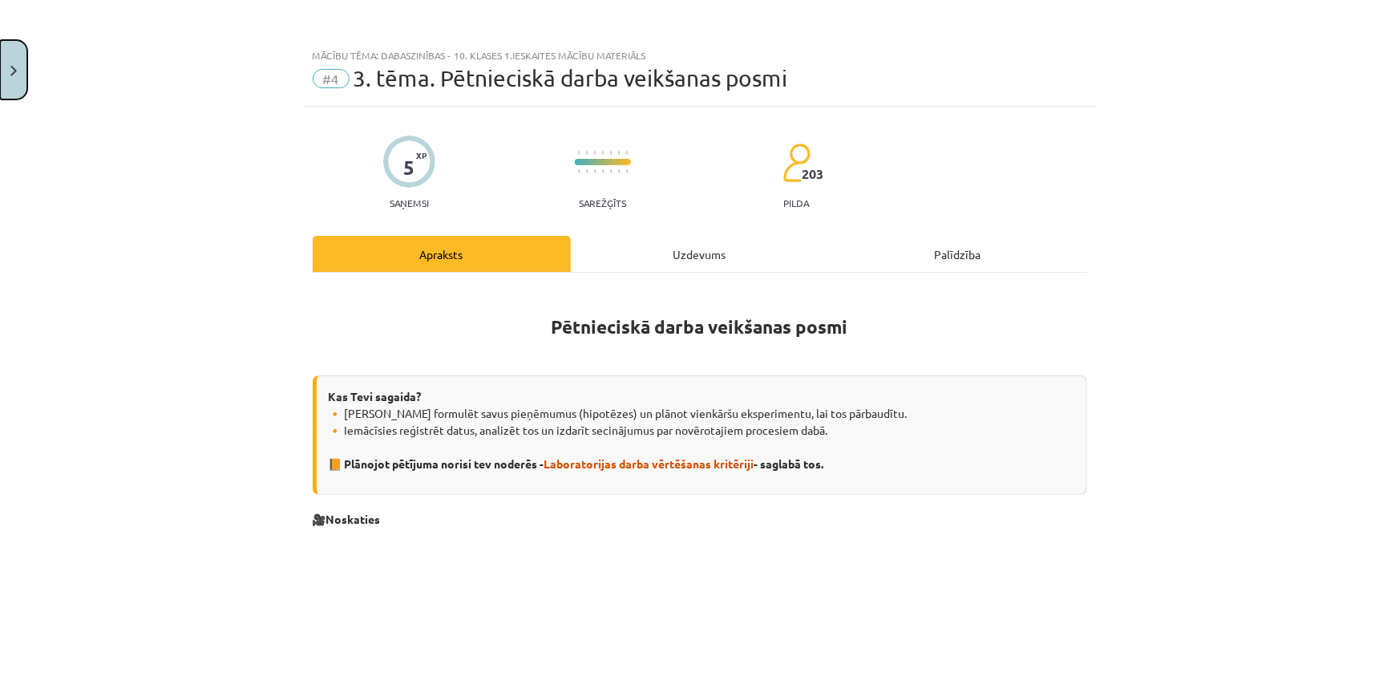
click at [14, 69] on img "Close" at bounding box center [13, 71] width 6 height 10
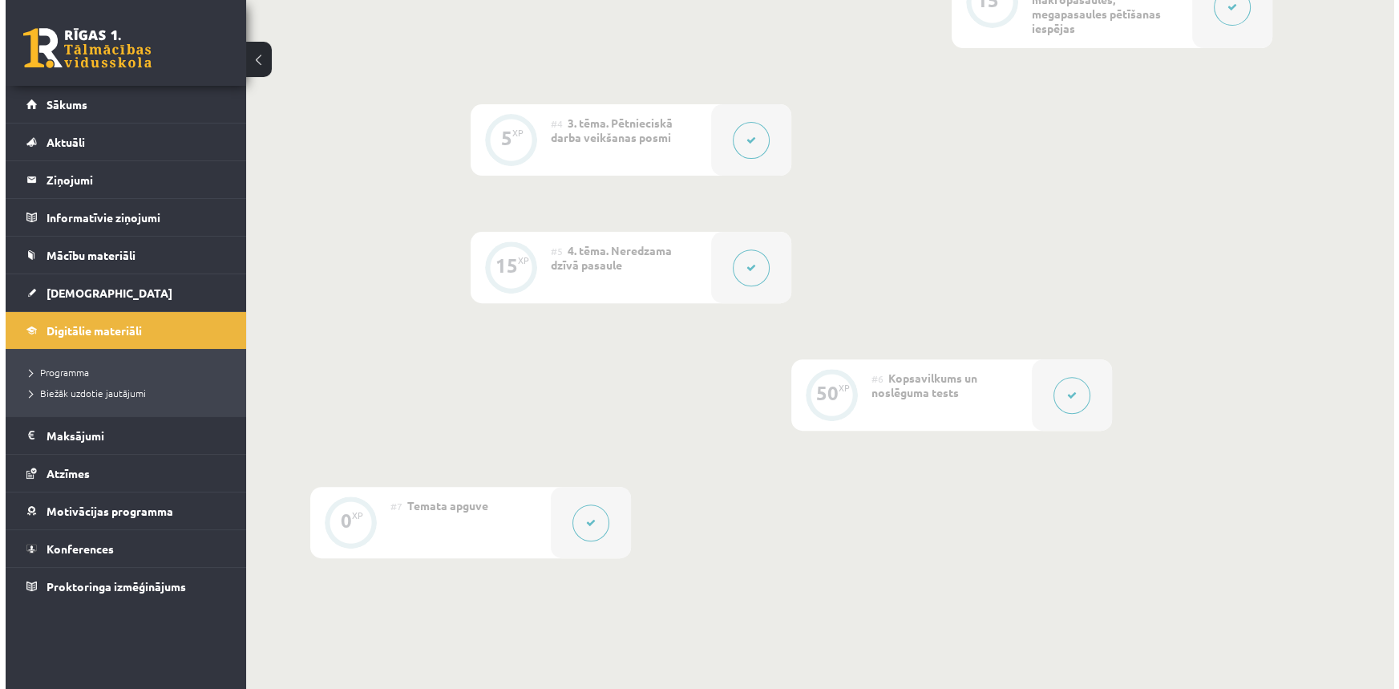
scroll to position [729, 0]
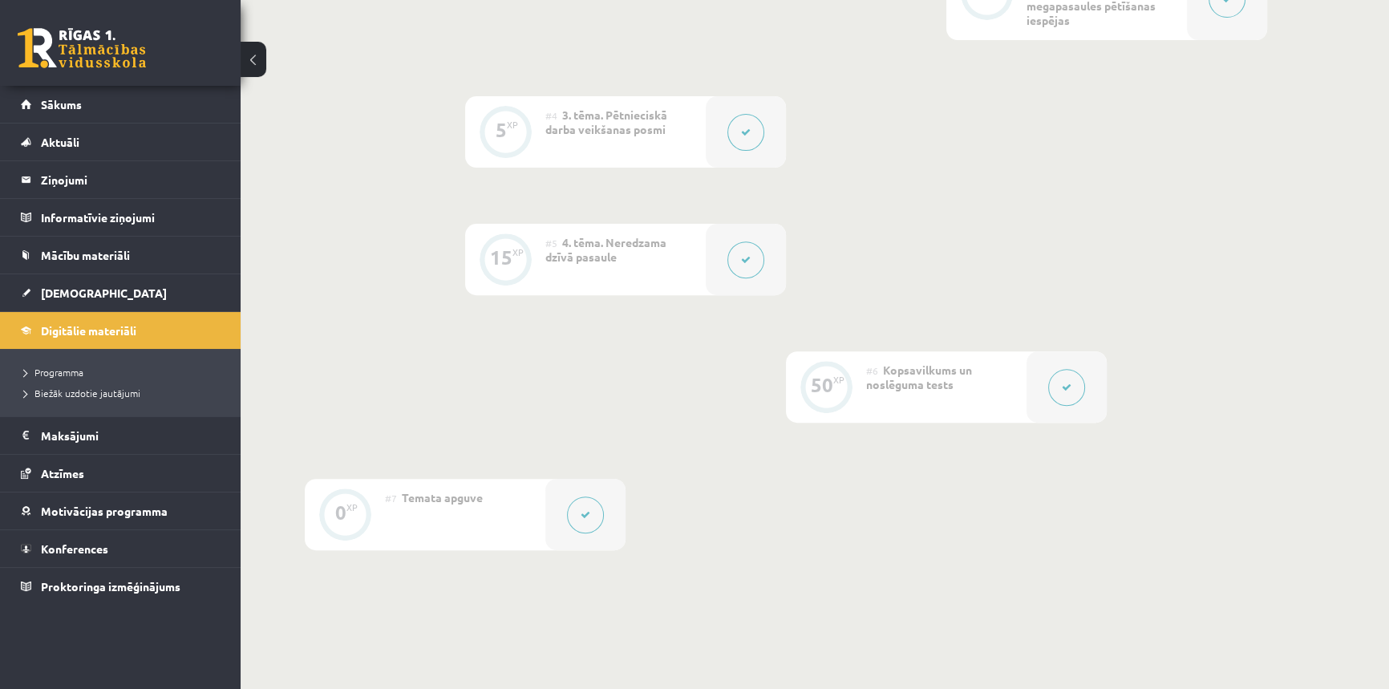
click at [579, 507] on button at bounding box center [585, 514] width 37 height 37
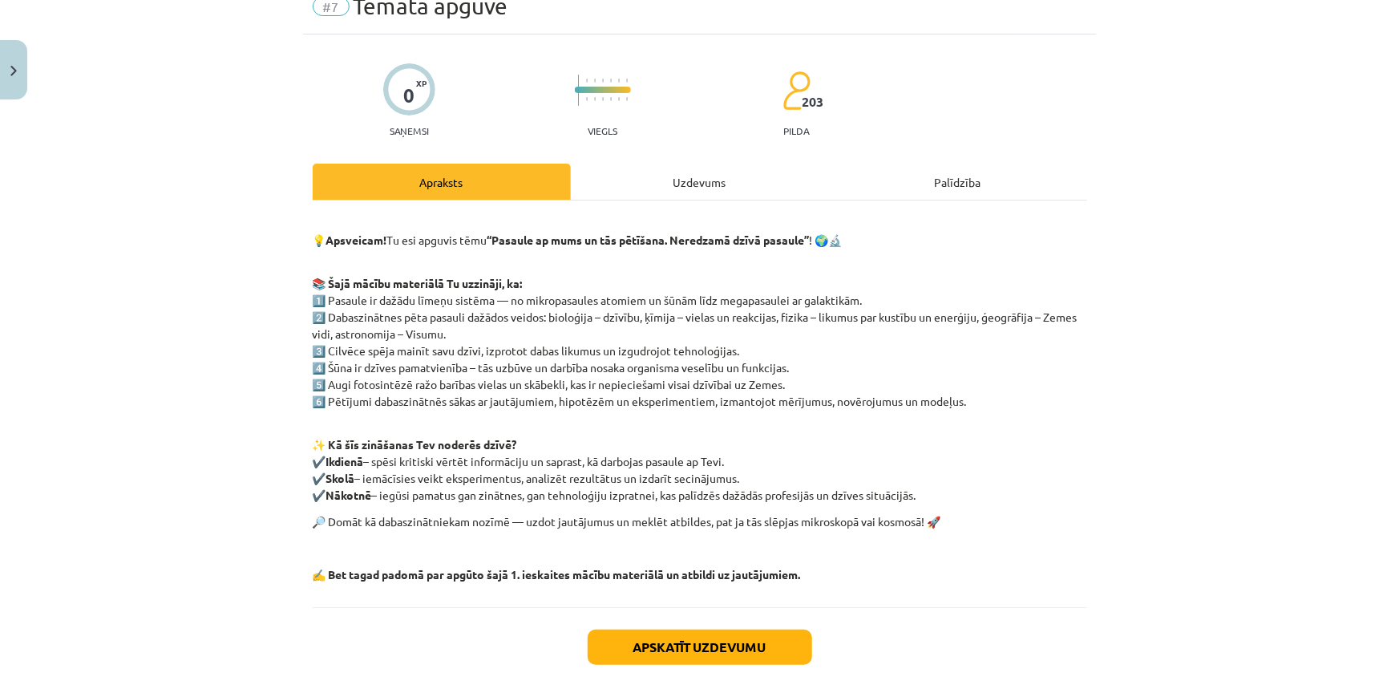
scroll to position [0, 0]
